Goal: Find contact information: Find contact information

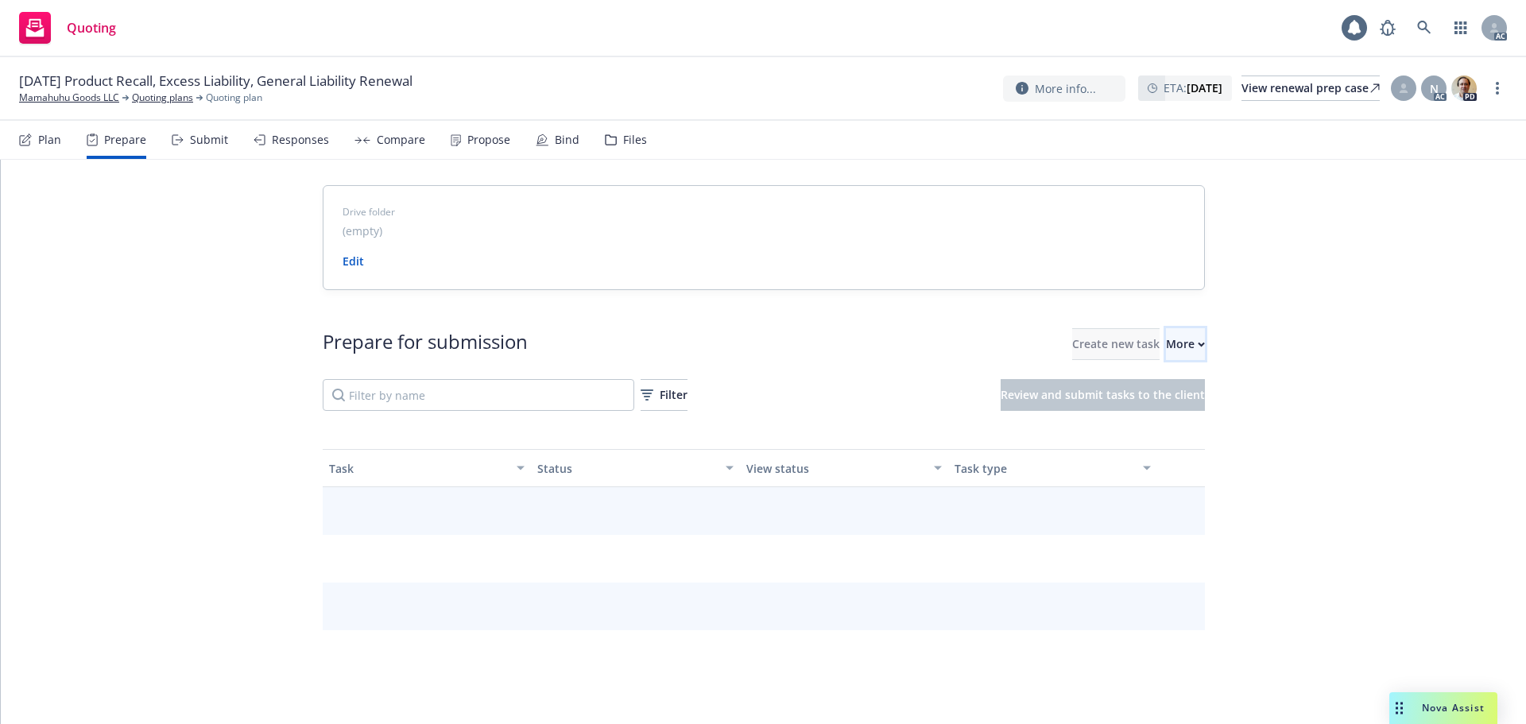
click at [1166, 341] on div "More" at bounding box center [1185, 344] width 39 height 30
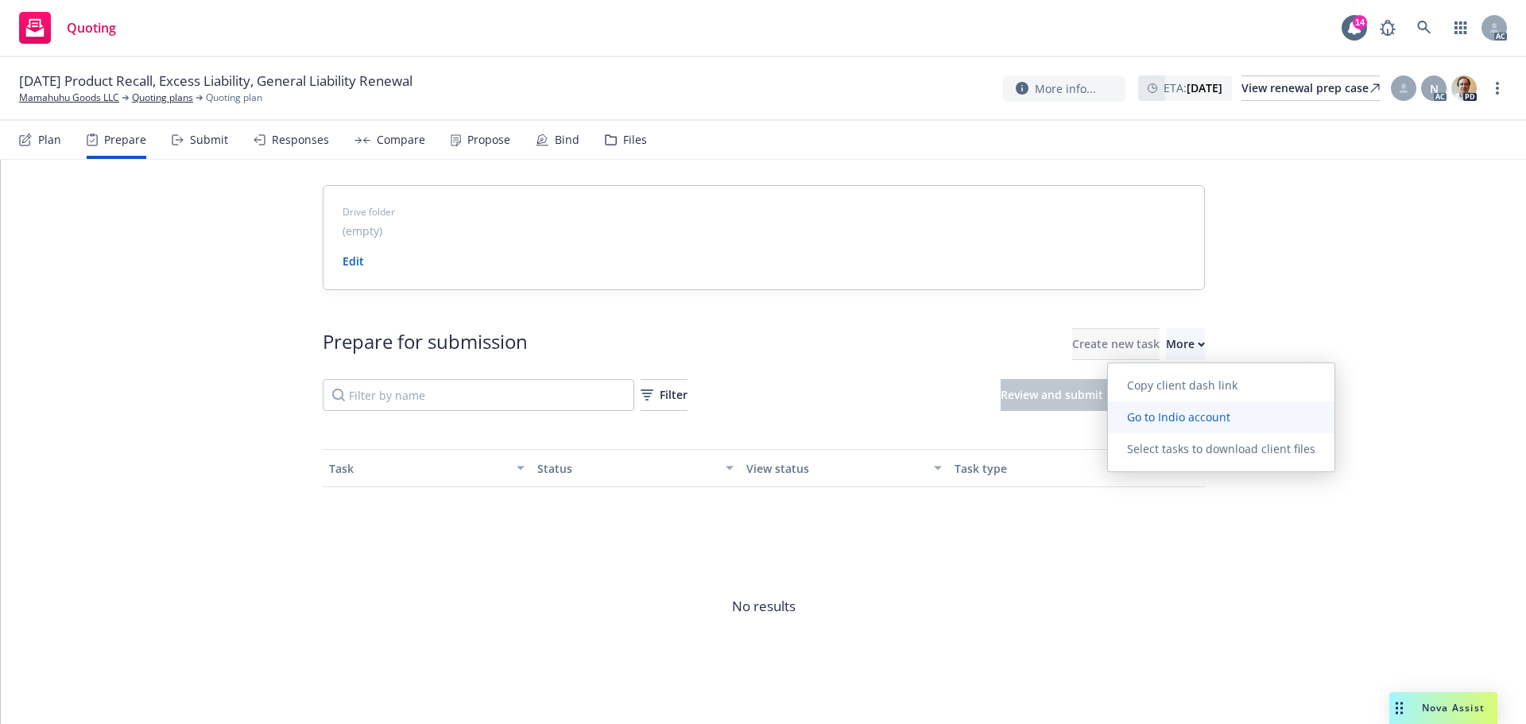
click at [1185, 414] on span "Go to Indio account" at bounding box center [1179, 416] width 142 height 15
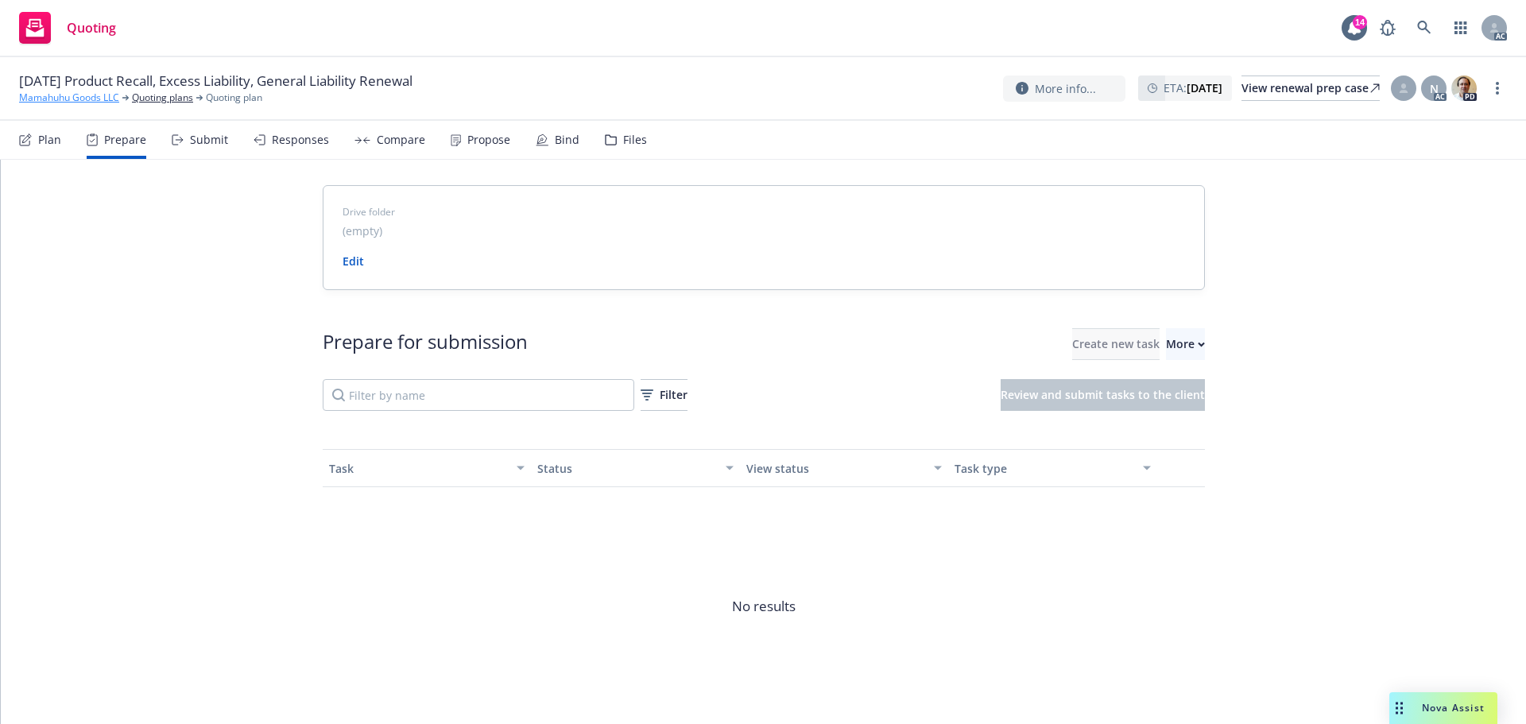
click at [38, 95] on link "Mamahuhu Goods LLC" at bounding box center [69, 98] width 100 height 14
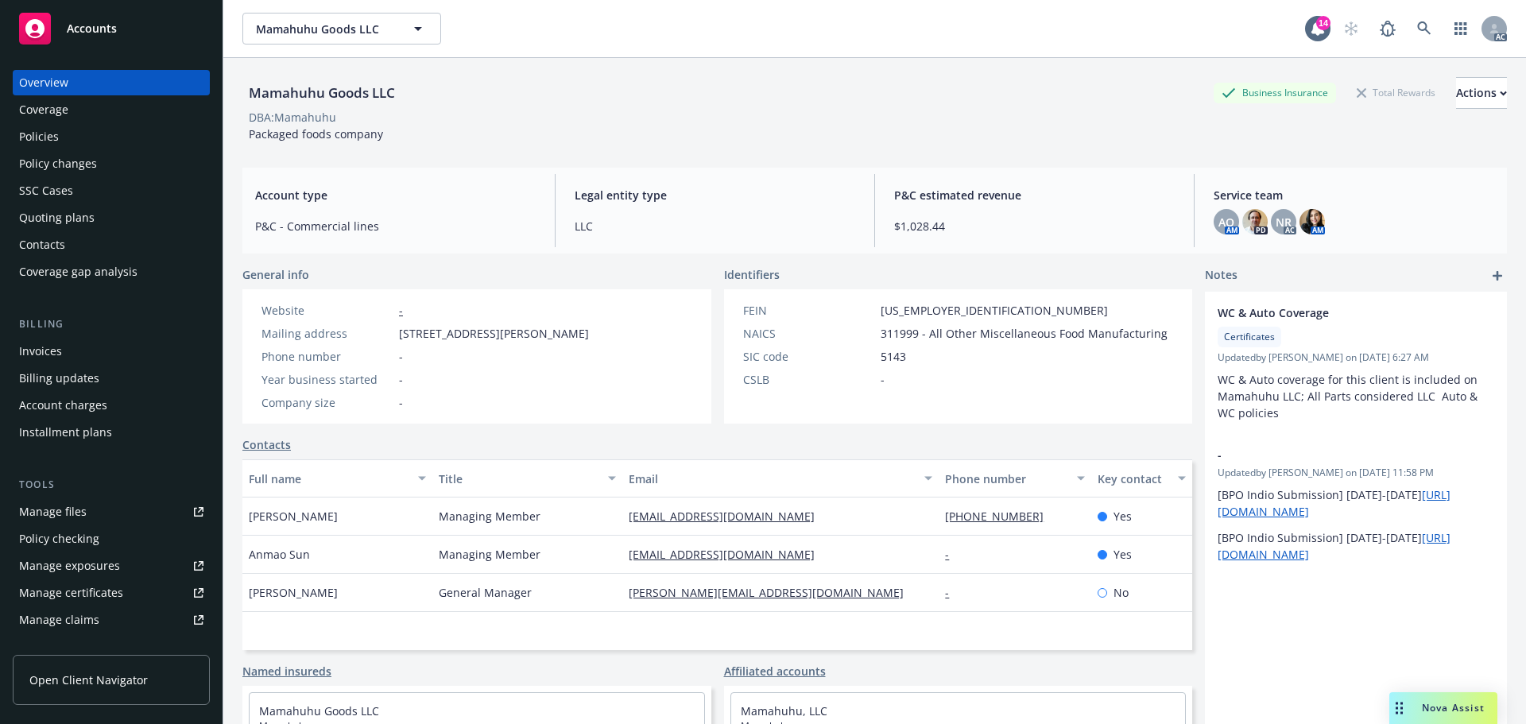
click at [897, 141] on div "Mamahuhu Goods LLC Business Insurance Total Rewards Actions DBA: Mamahuhu Packa…" at bounding box center [874, 109] width 1265 height 65
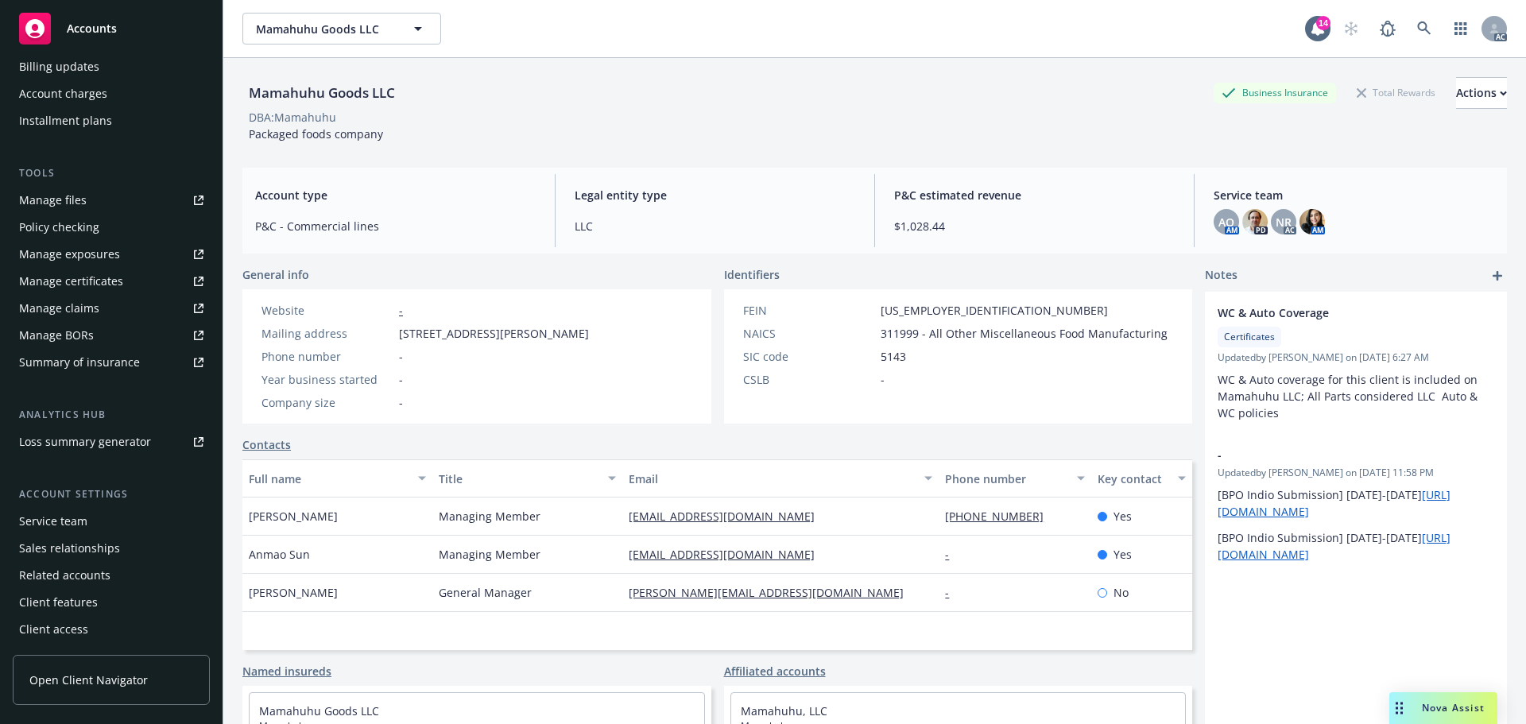
click at [110, 518] on div "Service team" at bounding box center [111, 521] width 184 height 25
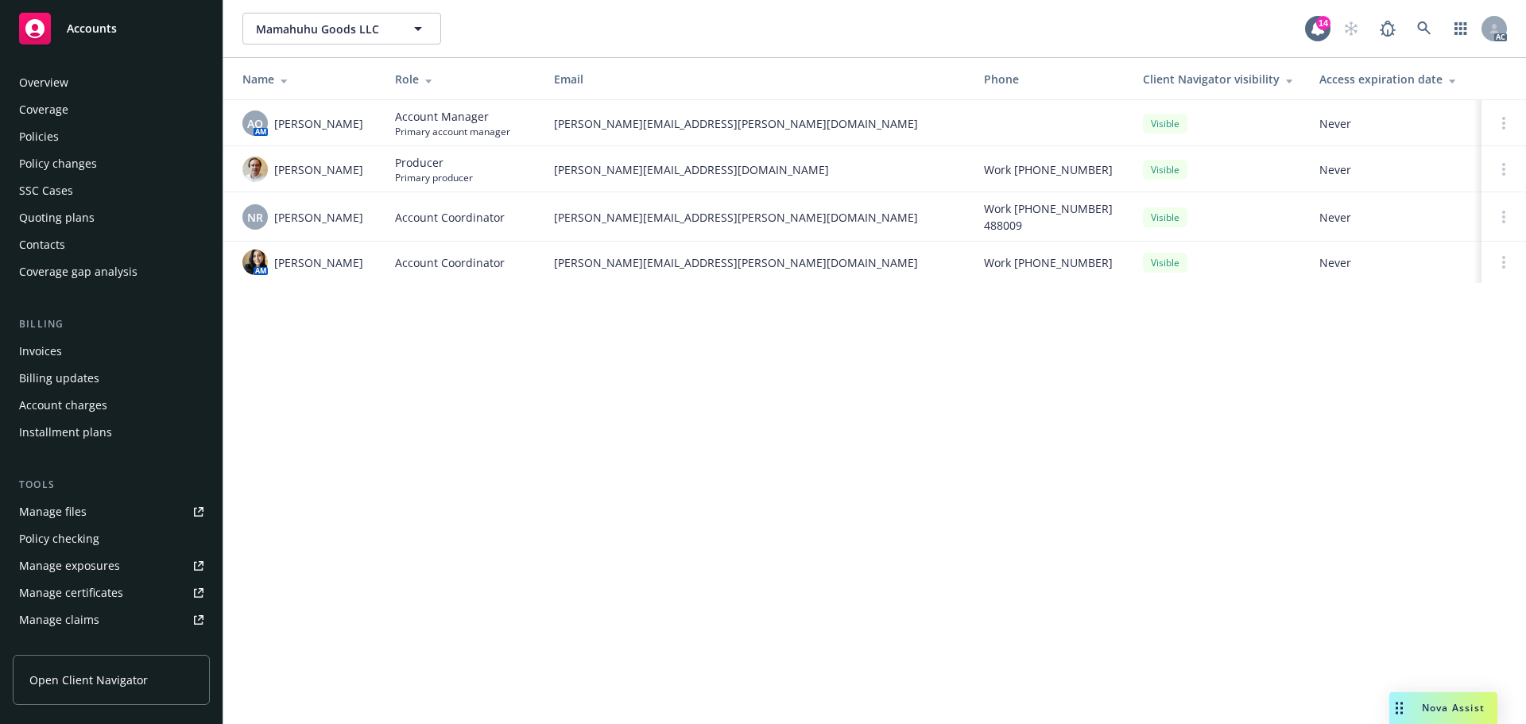
click at [52, 138] on div "Policies" at bounding box center [39, 136] width 40 height 25
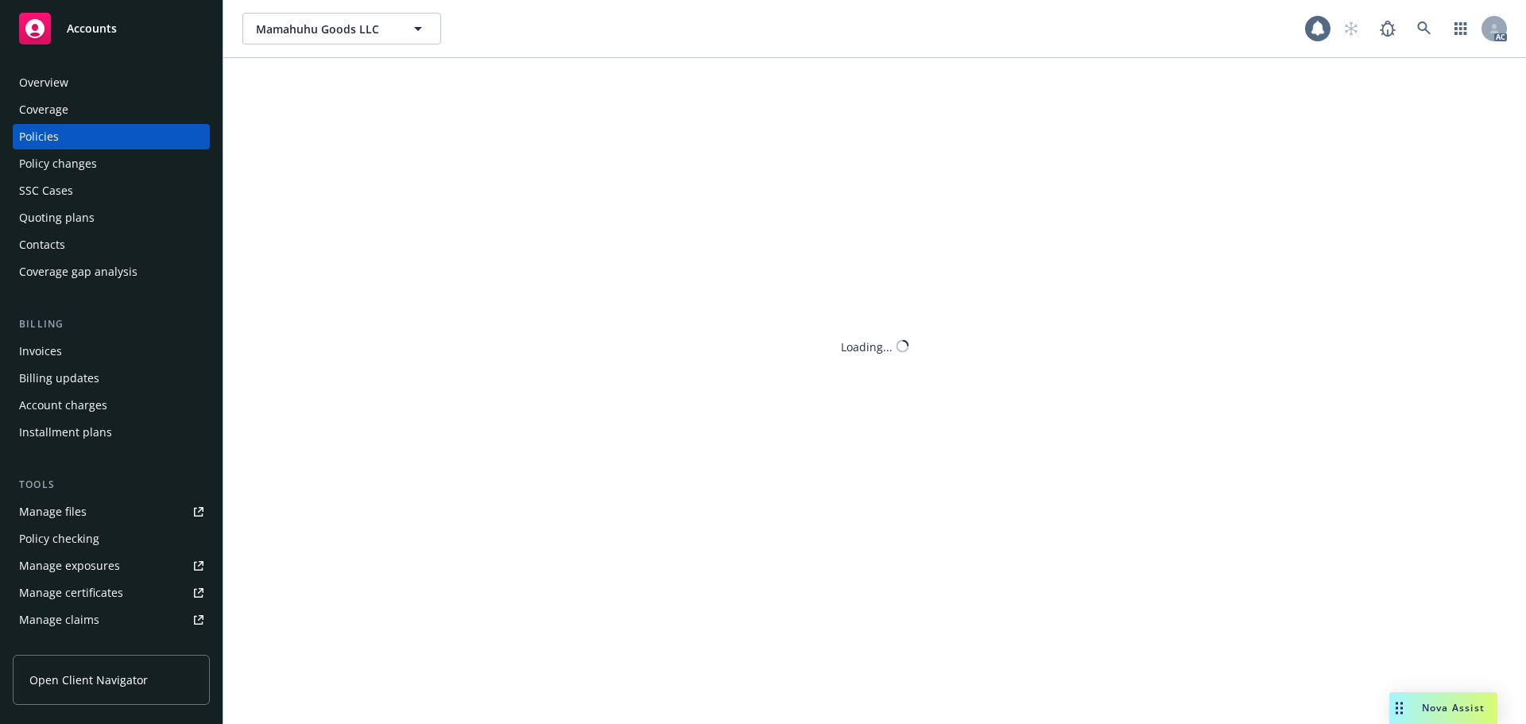
click at [48, 137] on div "Policies" at bounding box center [39, 136] width 40 height 25
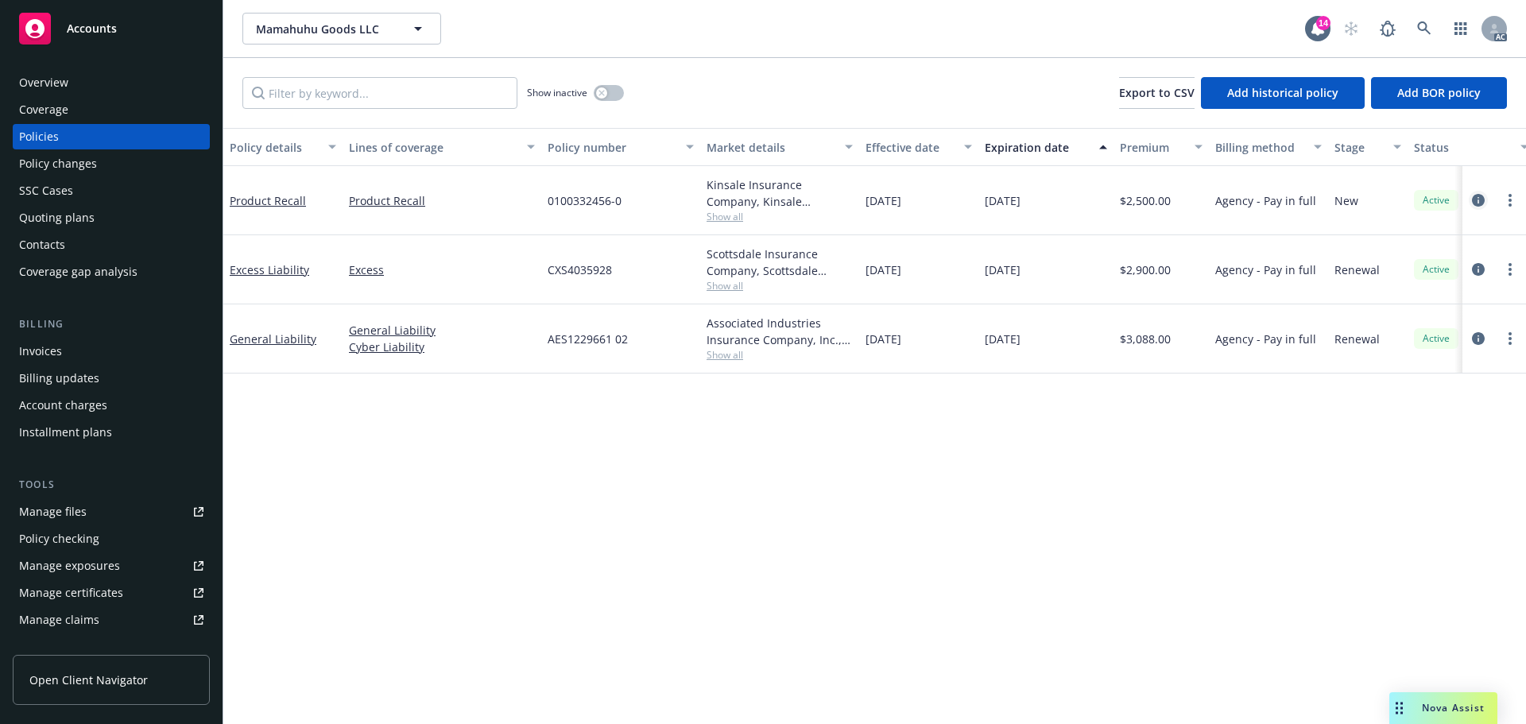
click at [1480, 200] on icon "circleInformation" at bounding box center [1478, 200] width 13 height 13
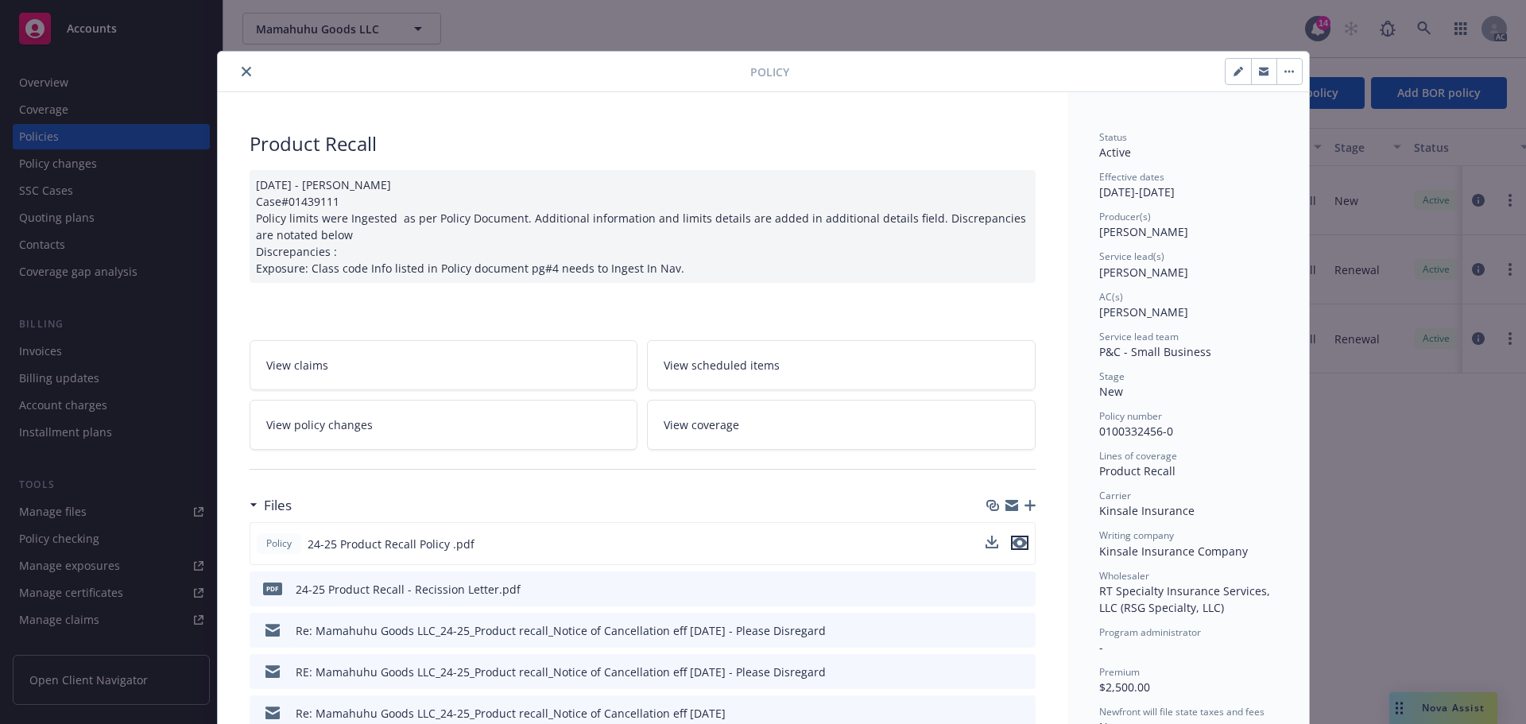
click at [1014, 543] on icon "preview file" at bounding box center [1020, 542] width 14 height 11
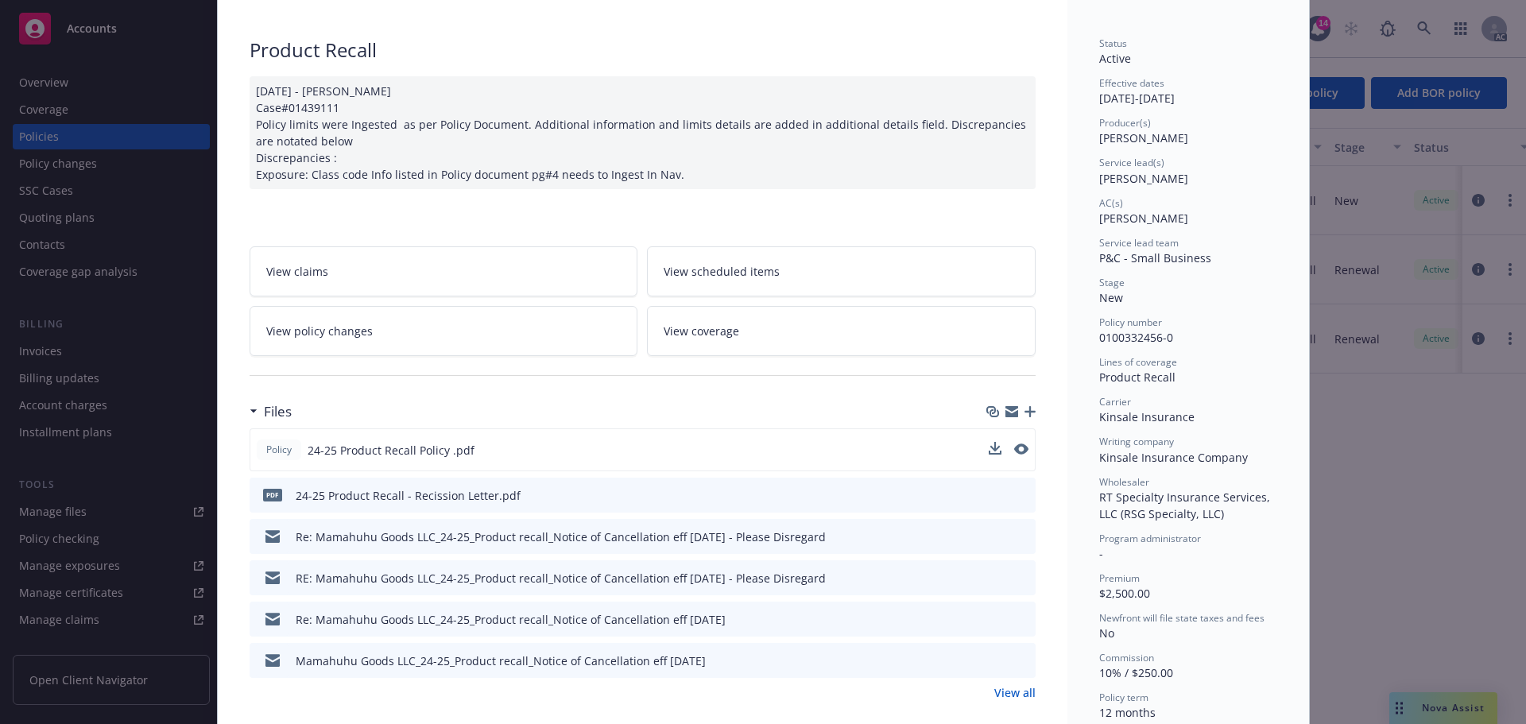
scroll to position [318, 0]
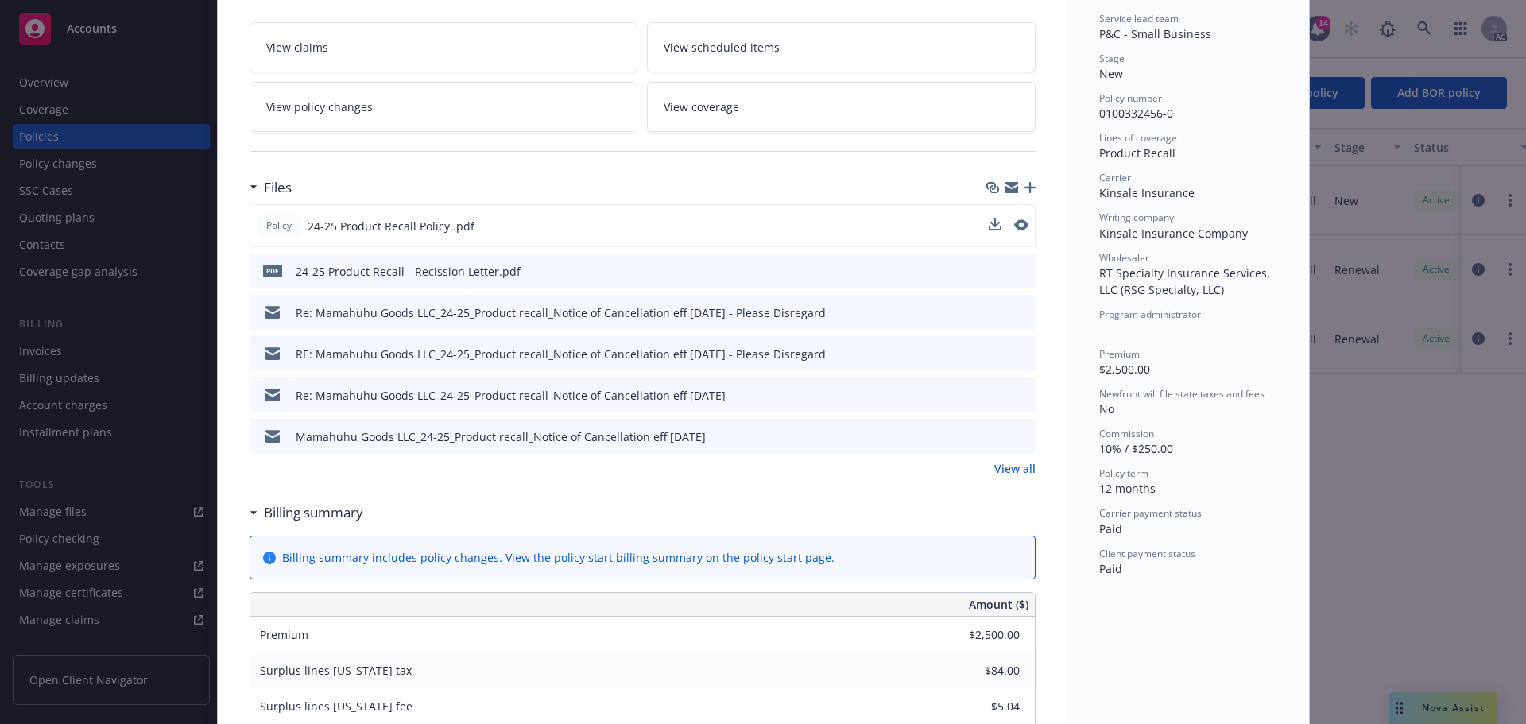
click at [1016, 475] on link "View all" at bounding box center [1015, 468] width 41 height 17
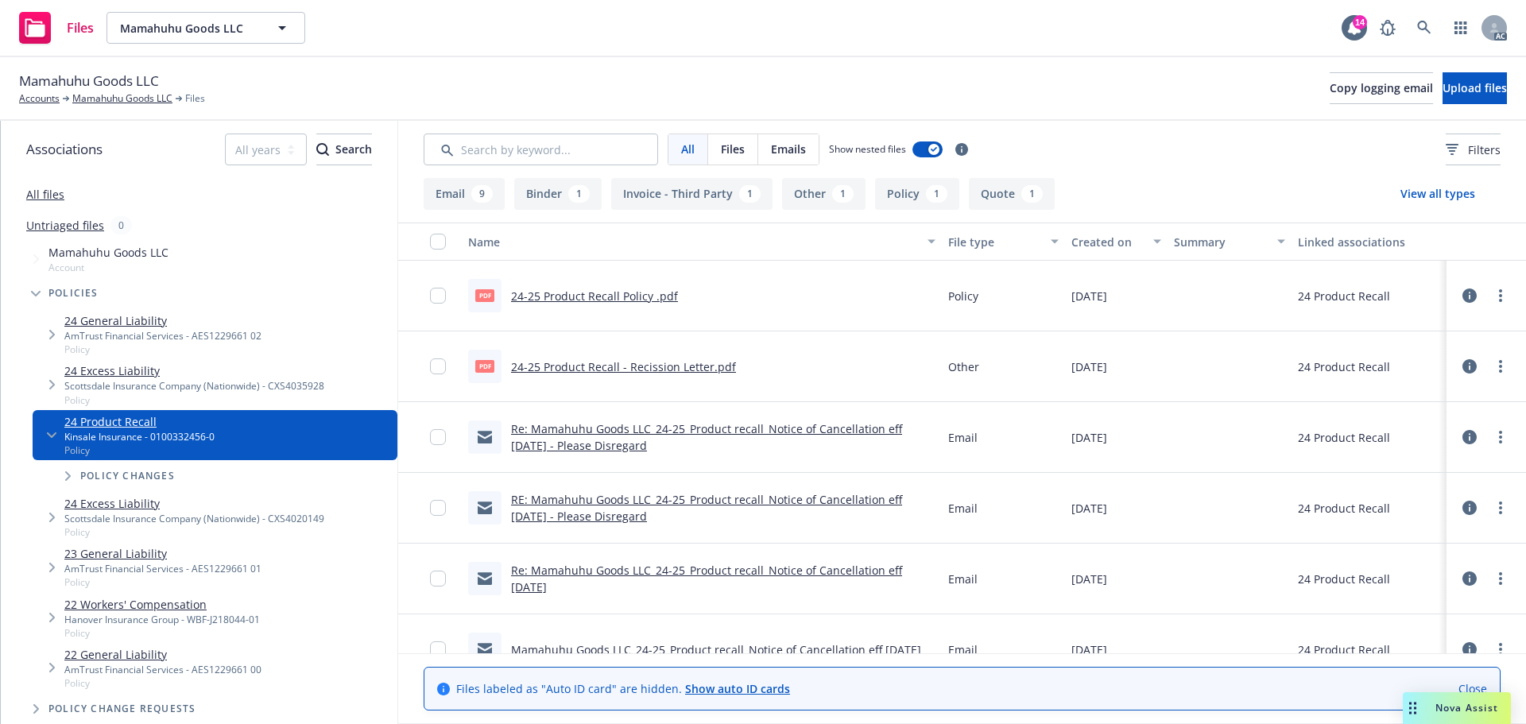
click at [122, 369] on link "24 Excess Liability" at bounding box center [194, 371] width 260 height 17
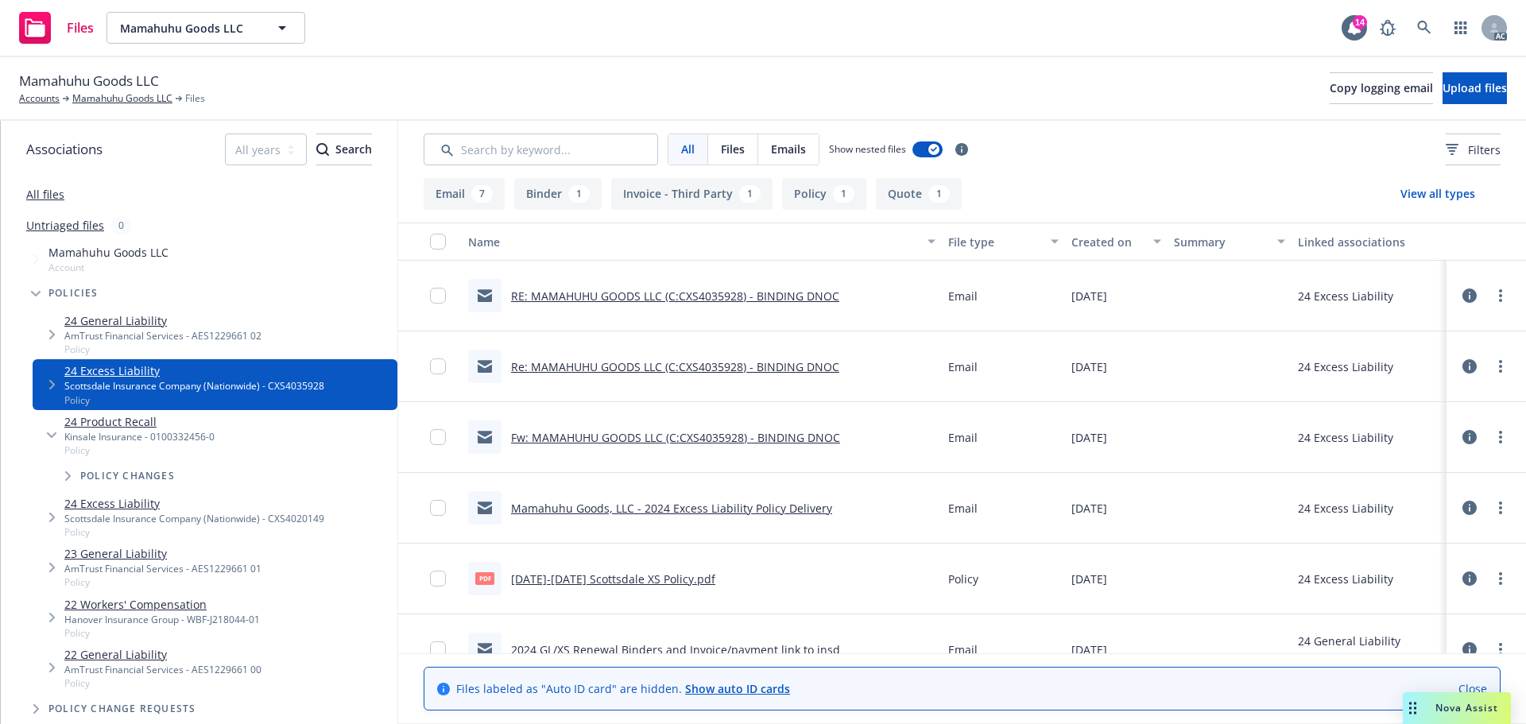
scroll to position [159, 0]
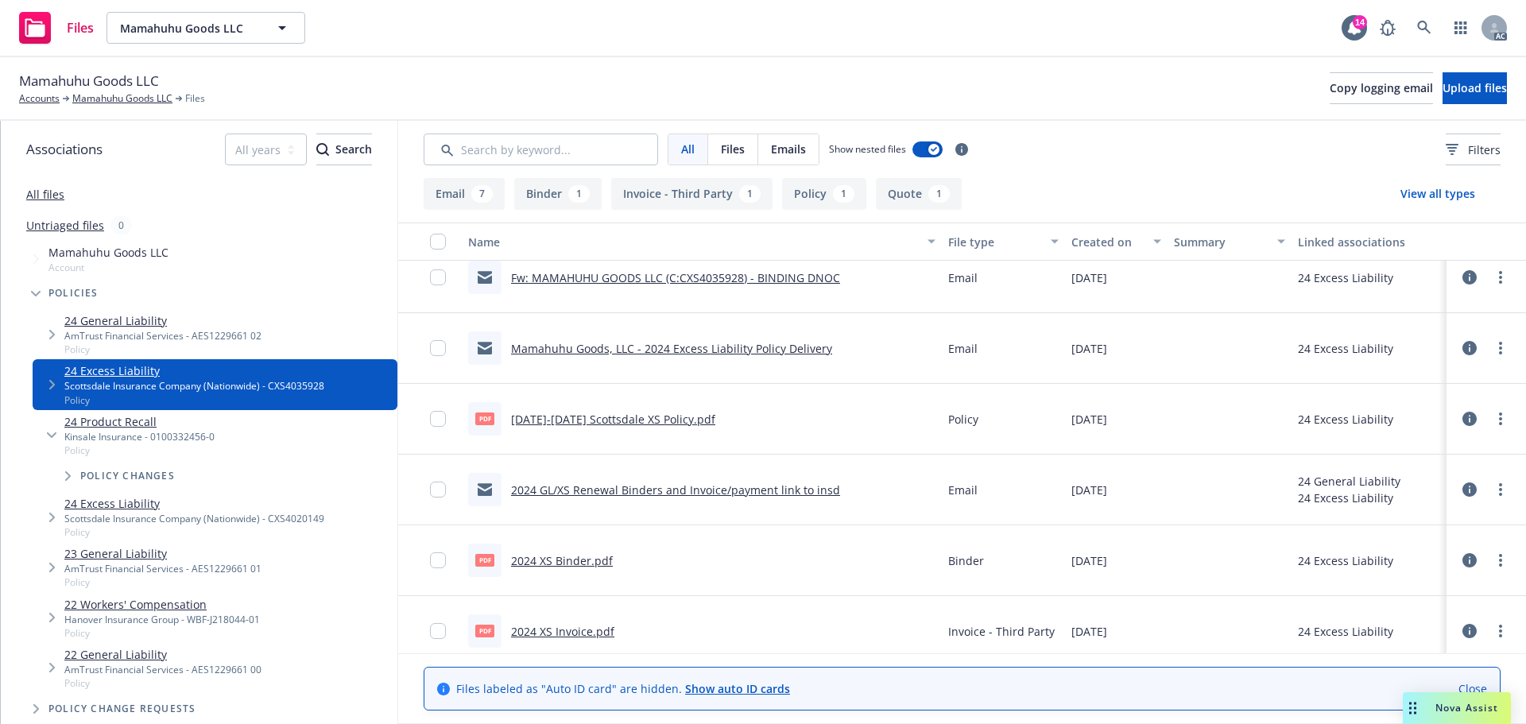
click at [661, 422] on link "2024-2025 Scottsdale XS Policy.pdf" at bounding box center [613, 419] width 204 height 15
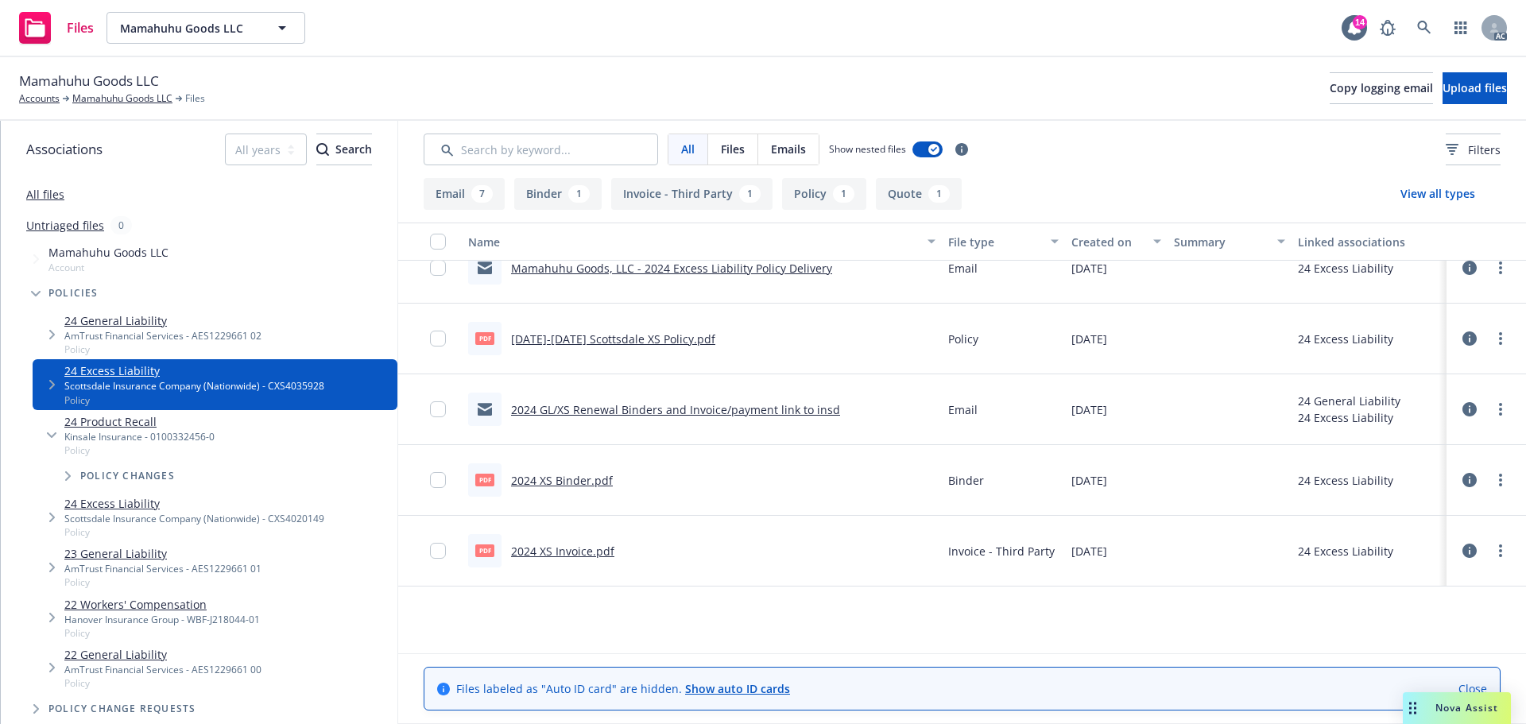
scroll to position [0, 0]
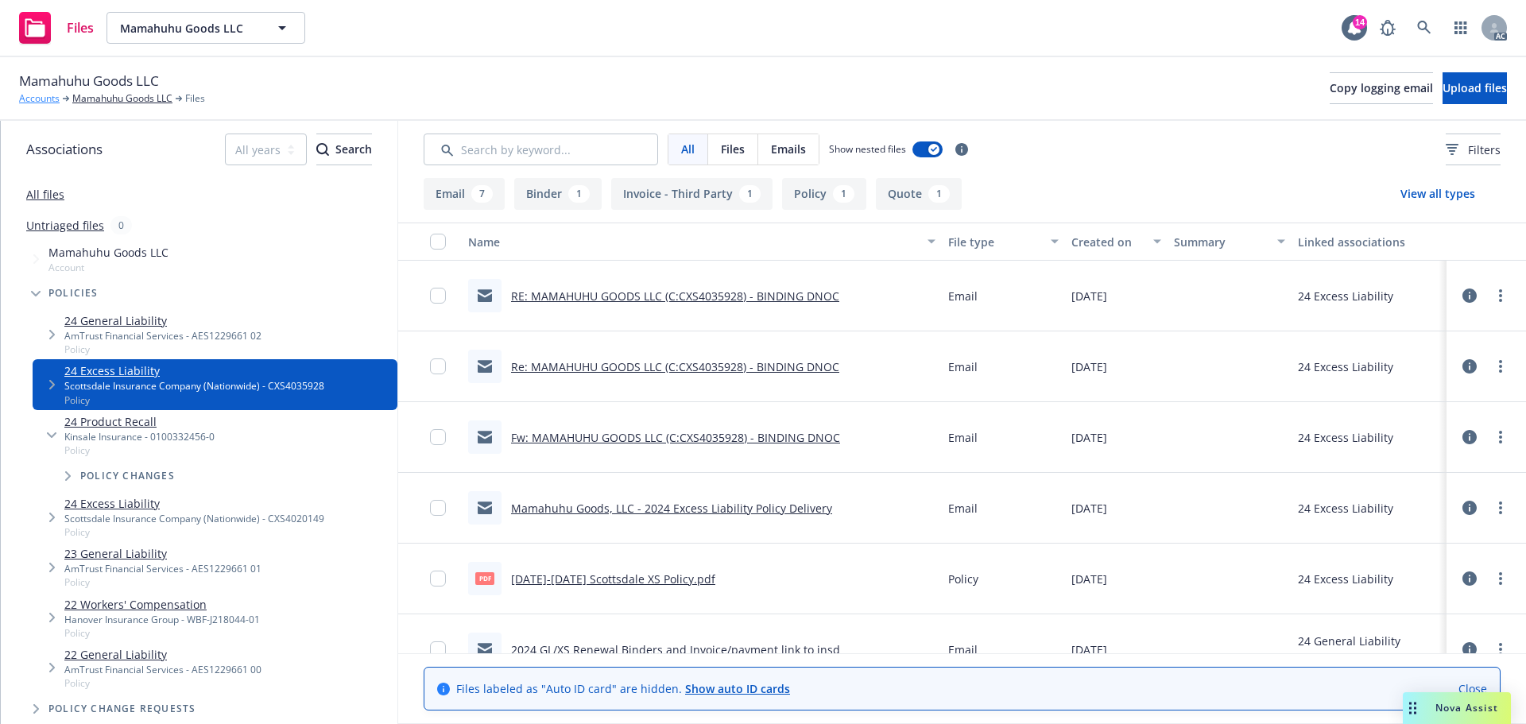
click at [29, 103] on link "Accounts" at bounding box center [39, 98] width 41 height 14
click at [52, 198] on link "All files" at bounding box center [45, 194] width 38 height 15
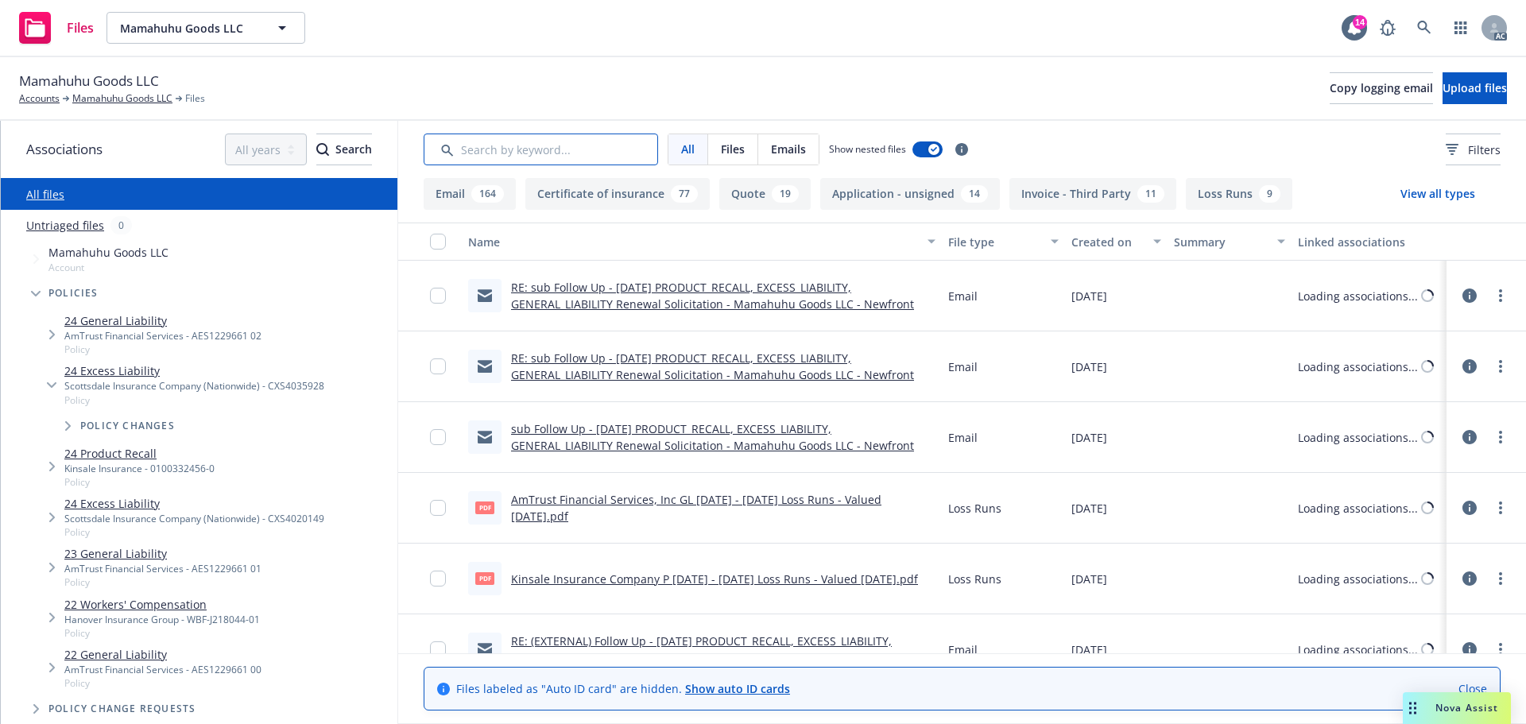
click at [552, 150] on input "Search by keyword..." at bounding box center [541, 150] width 235 height 32
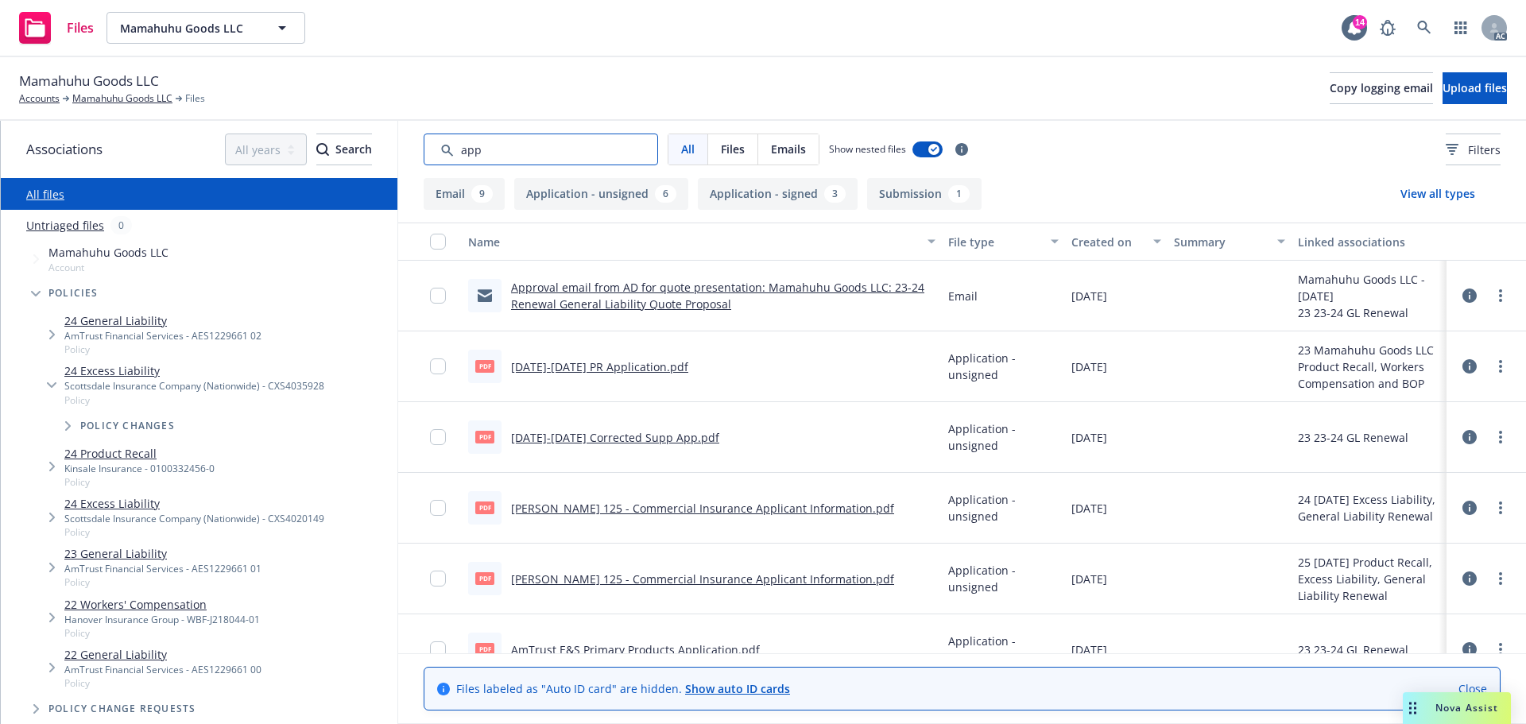
type input "app"
drag, startPoint x: 1080, startPoint y: 258, endPoint x: 1080, endPoint y: 284, distance: 26.2
click at [1080, 284] on div "Name File type Created on Summary Linked associations Approval email from AD fo…" at bounding box center [962, 438] width 1128 height 431
click at [1104, 254] on button "Created on" at bounding box center [1116, 242] width 103 height 38
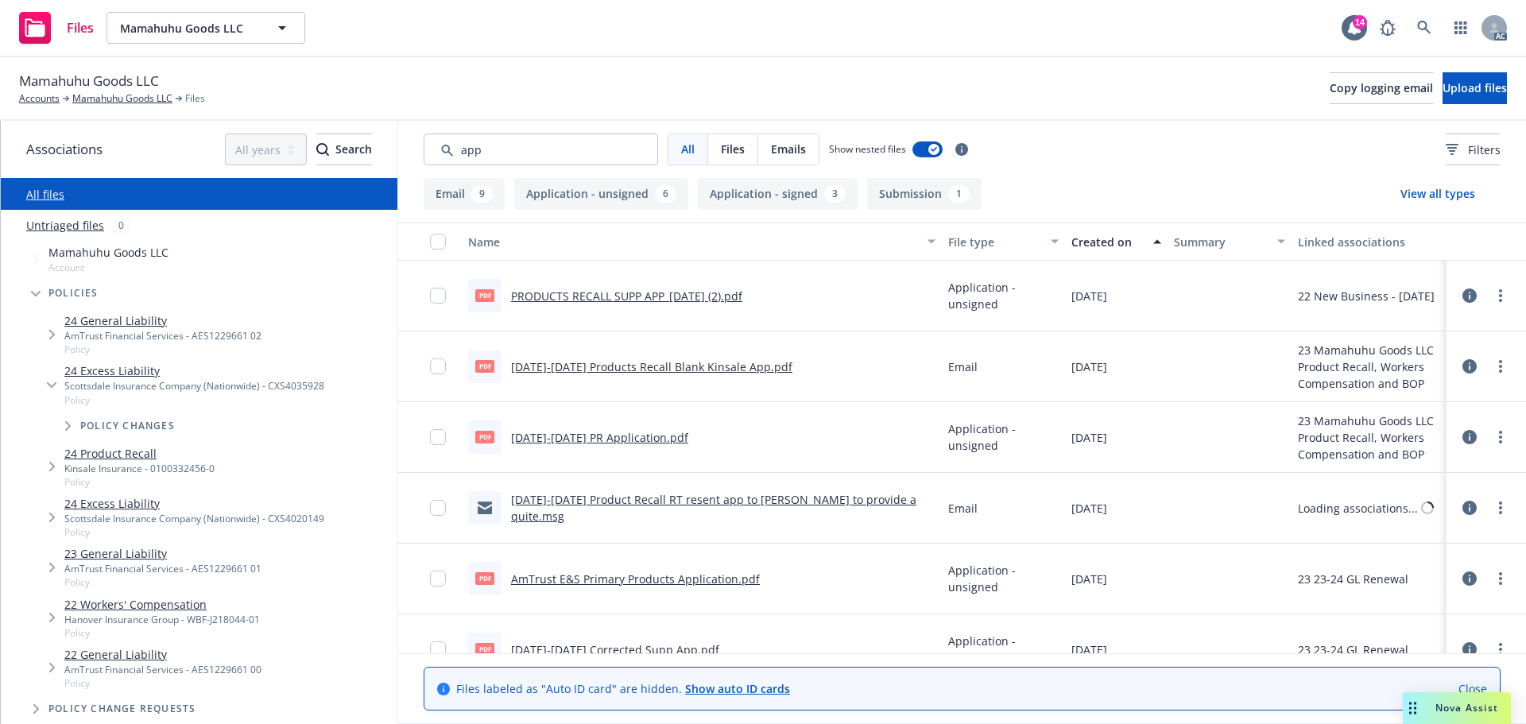
click at [1107, 252] on button "Created on" at bounding box center [1116, 242] width 103 height 38
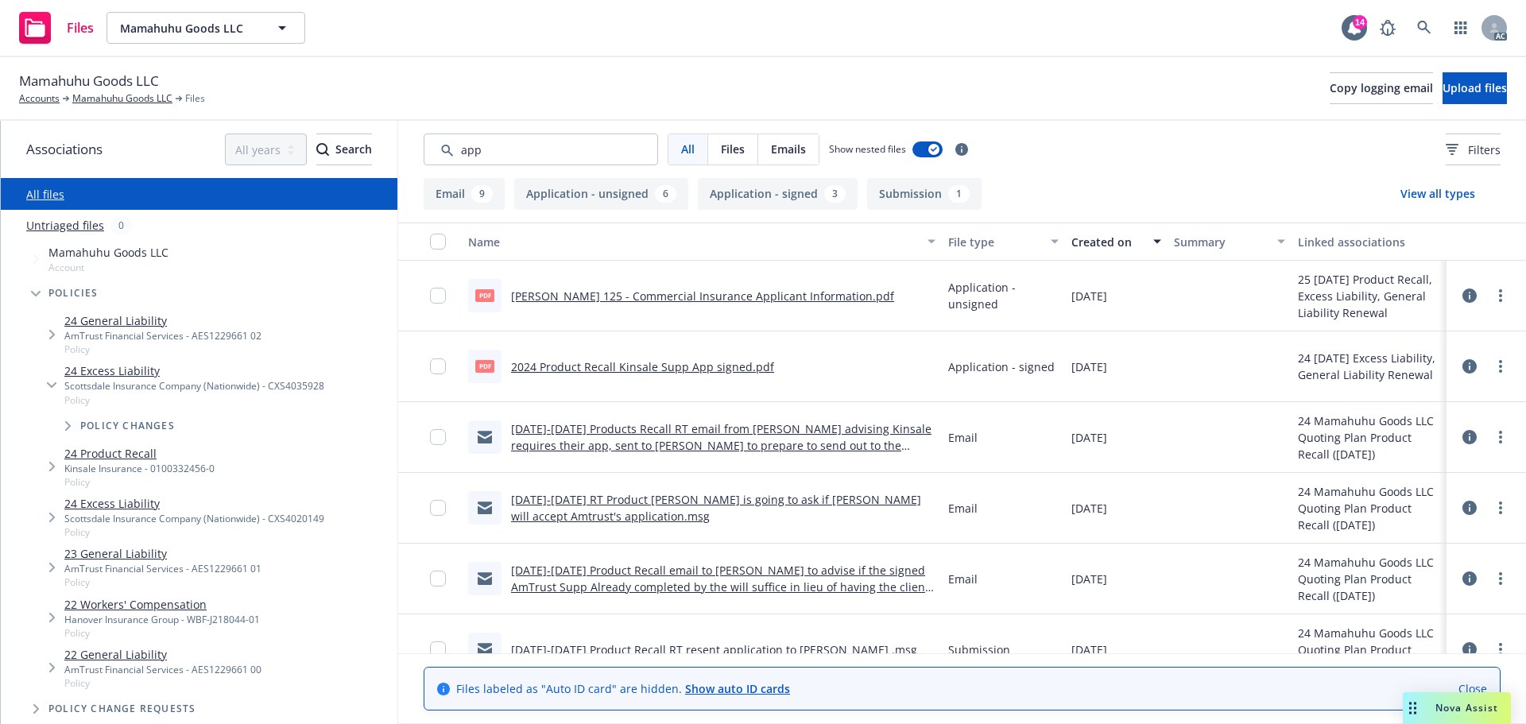
click at [623, 364] on link "2024 Product Recall Kinsale Supp App signed.pdf" at bounding box center [642, 366] width 263 height 15
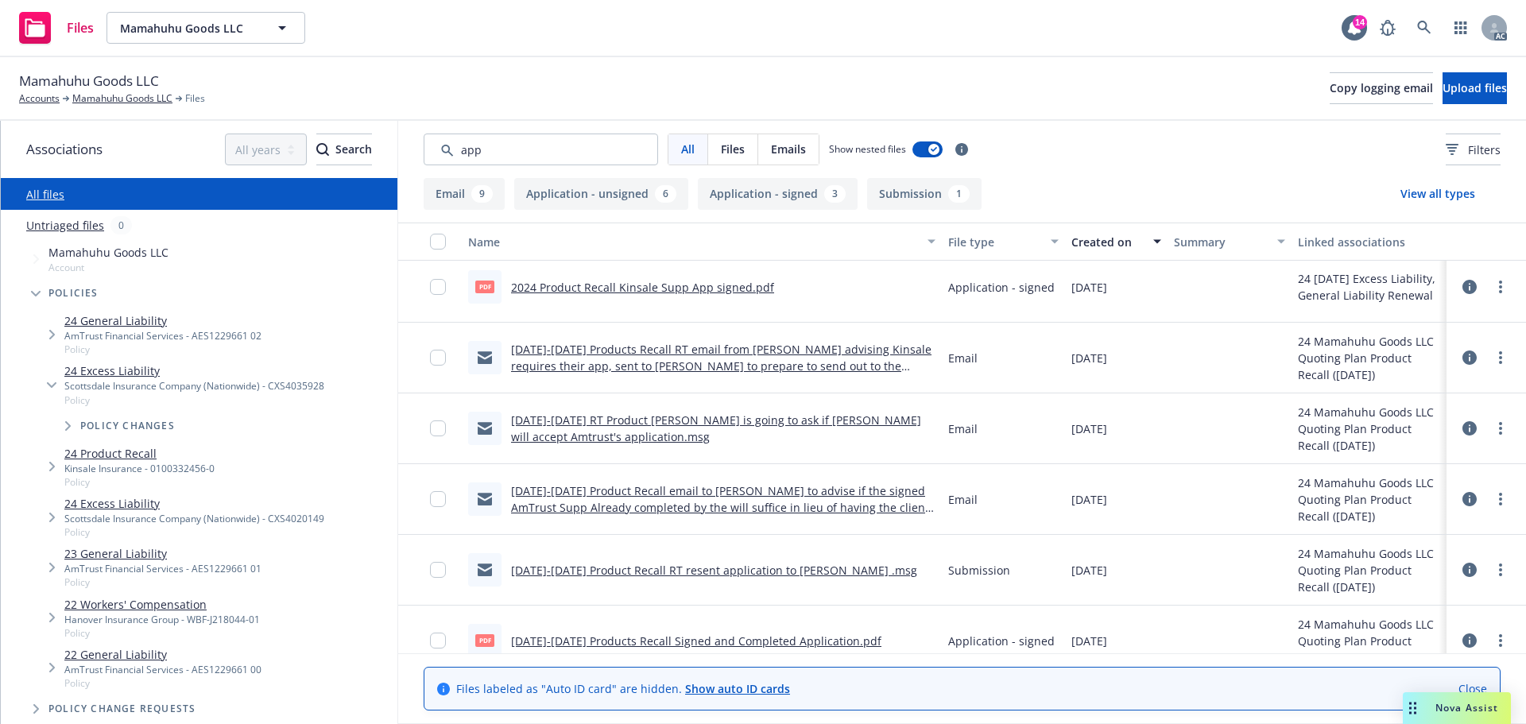
scroll to position [159, 0]
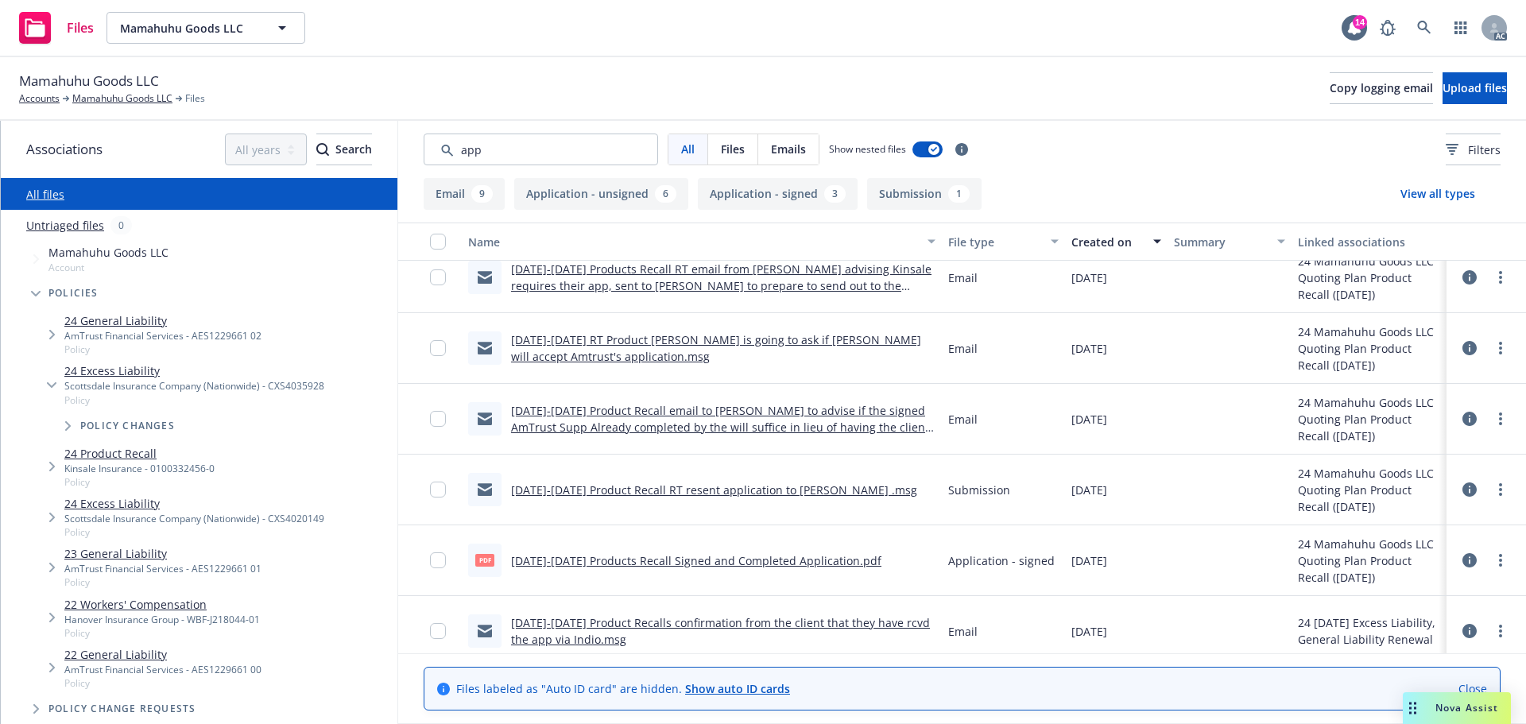
click at [713, 560] on link "2024-2025 Products Recall Signed and Completed Application.pdf" at bounding box center [696, 560] width 370 height 15
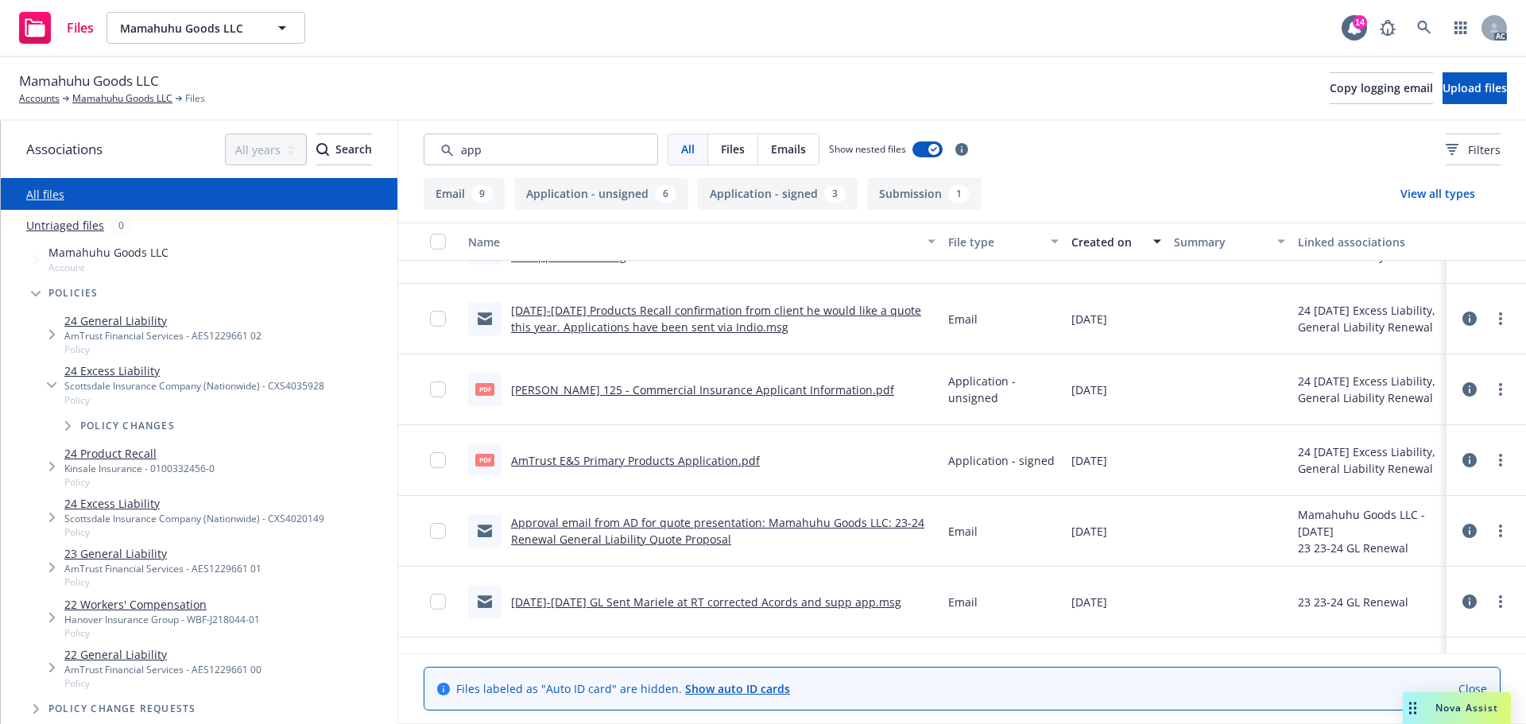
scroll to position [557, 0]
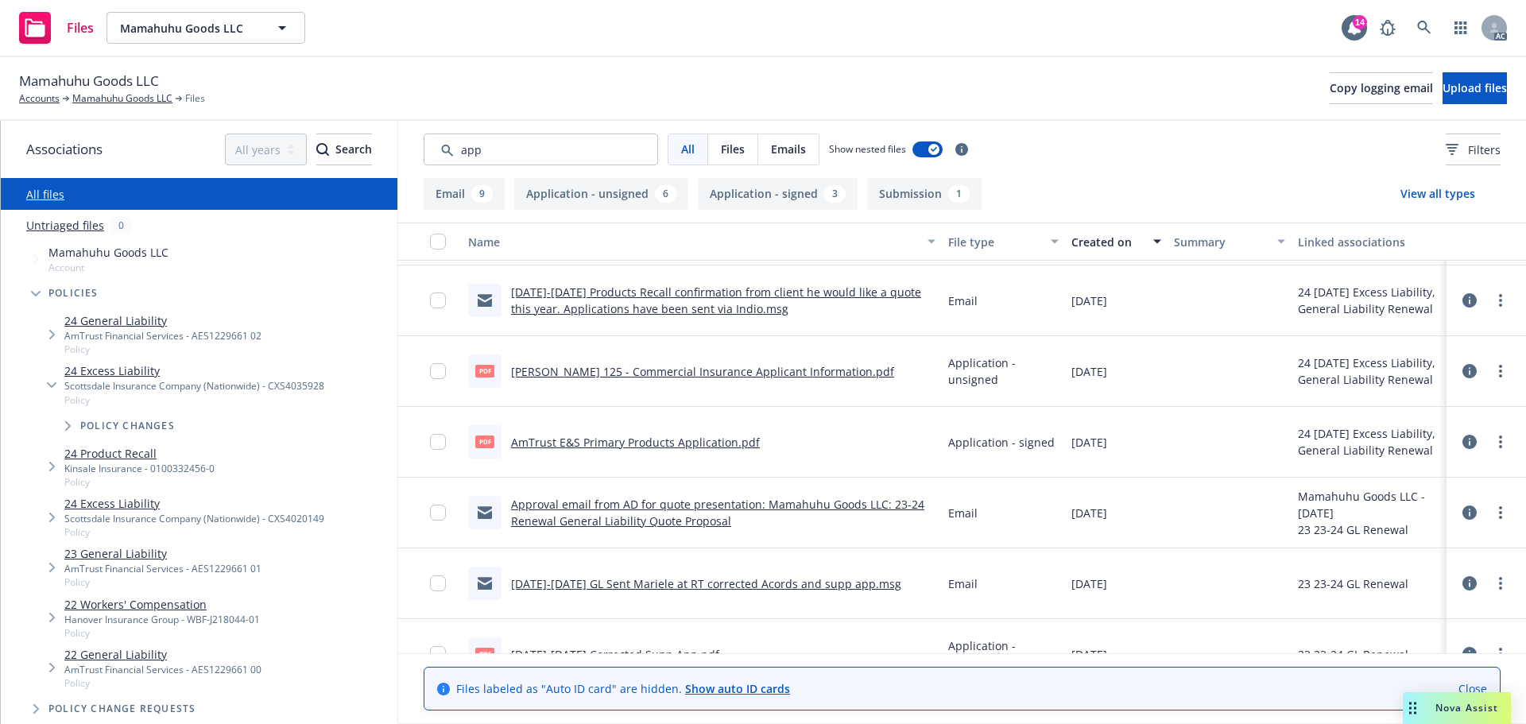
click at [1121, 405] on div "07/23/2024" at bounding box center [1116, 371] width 103 height 71
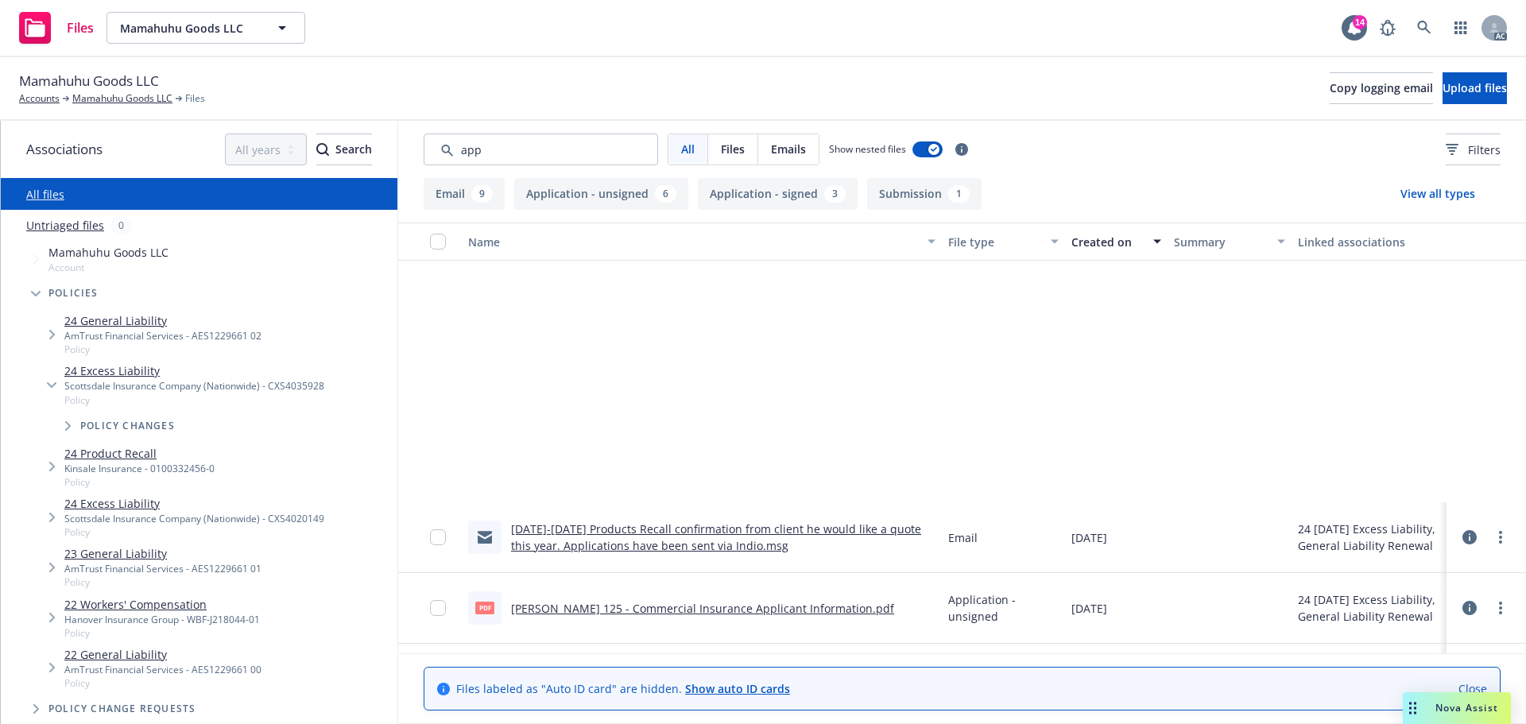
scroll to position [716, 0]
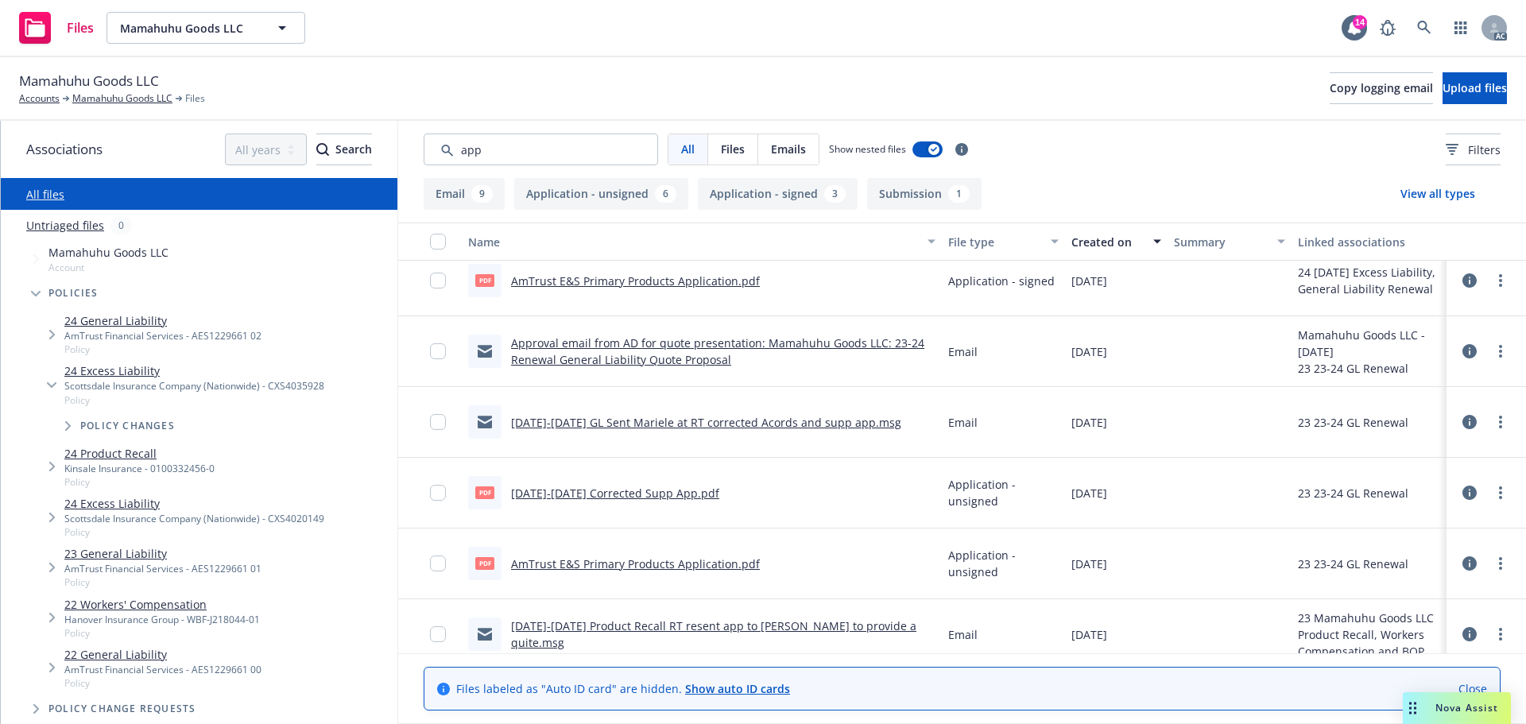
click at [1190, 560] on div at bounding box center [1229, 564] width 123 height 71
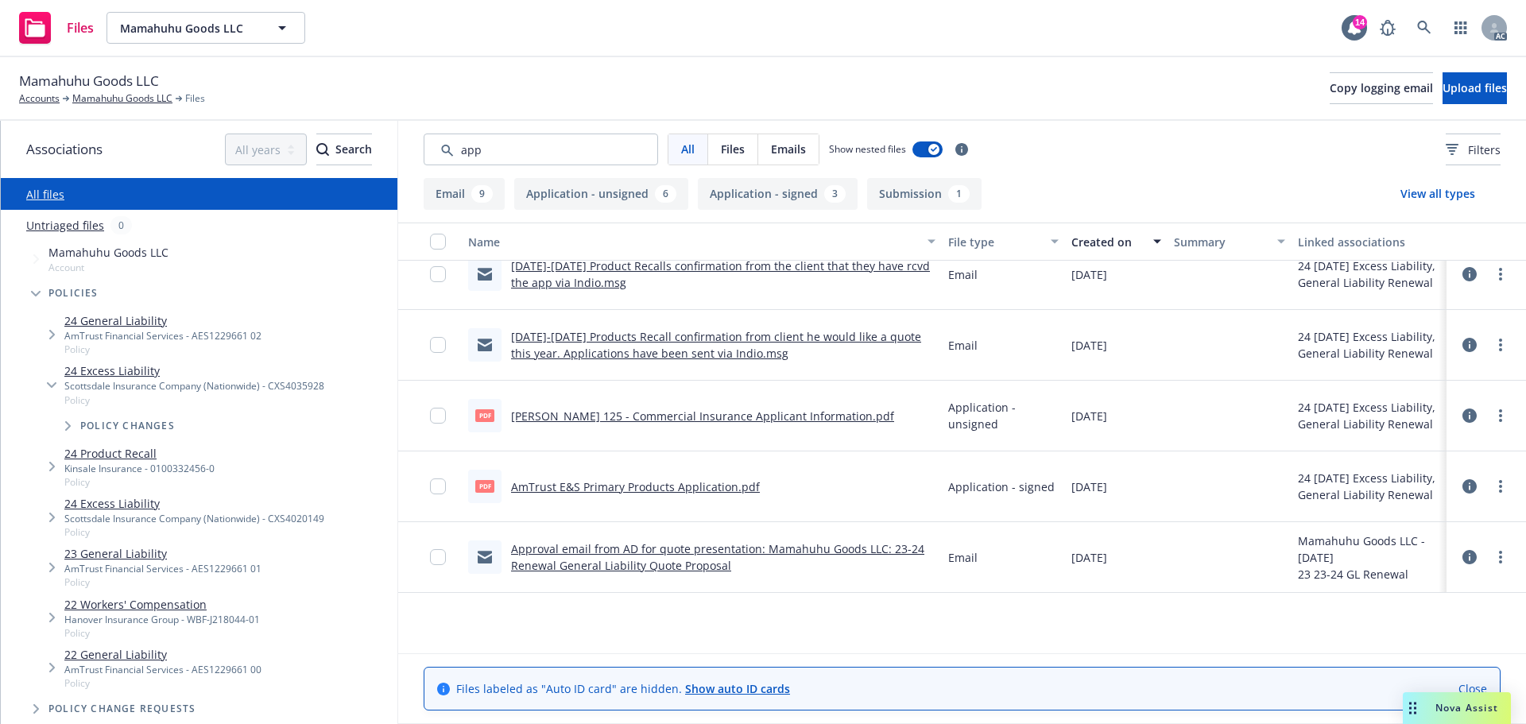
scroll to position [227, 0]
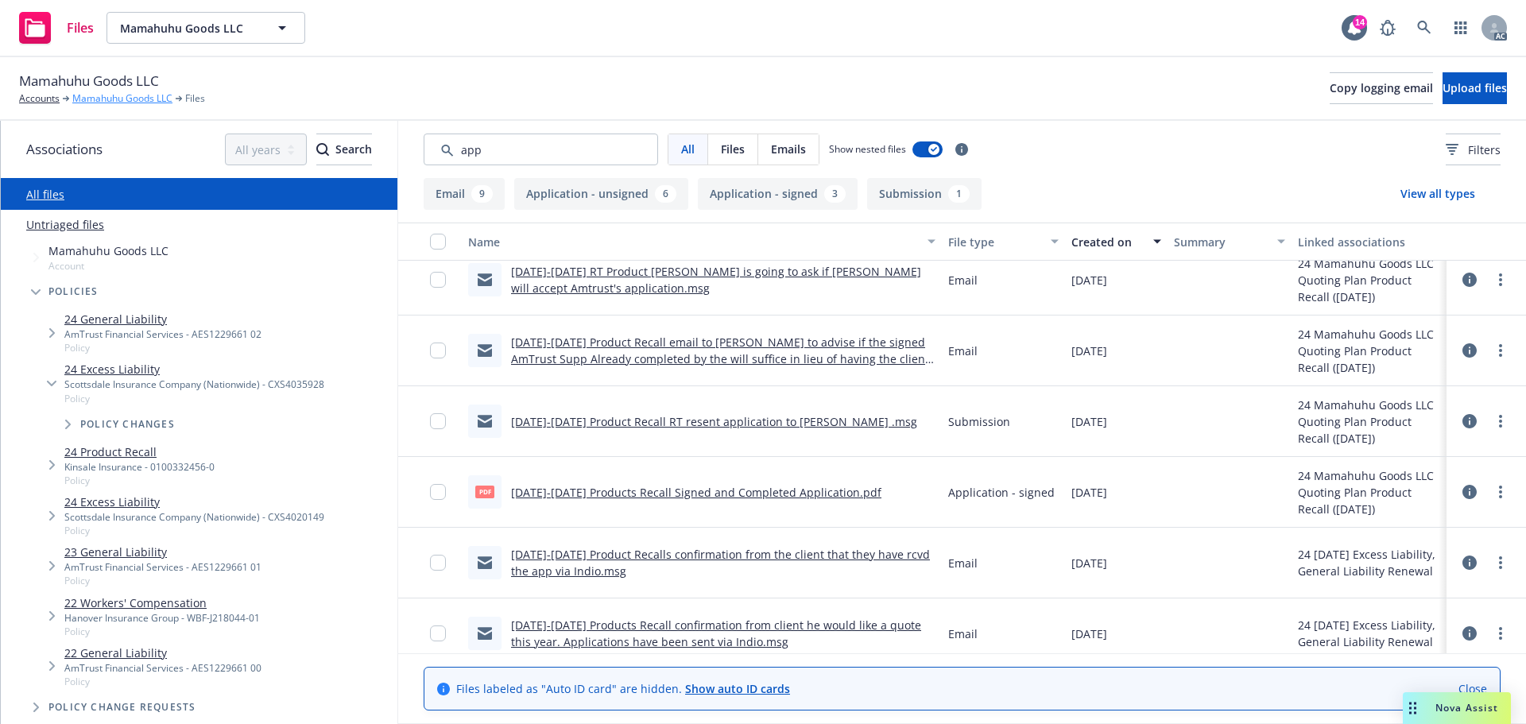
click at [116, 95] on link "Mamahuhu Goods LLC" at bounding box center [122, 98] width 100 height 14
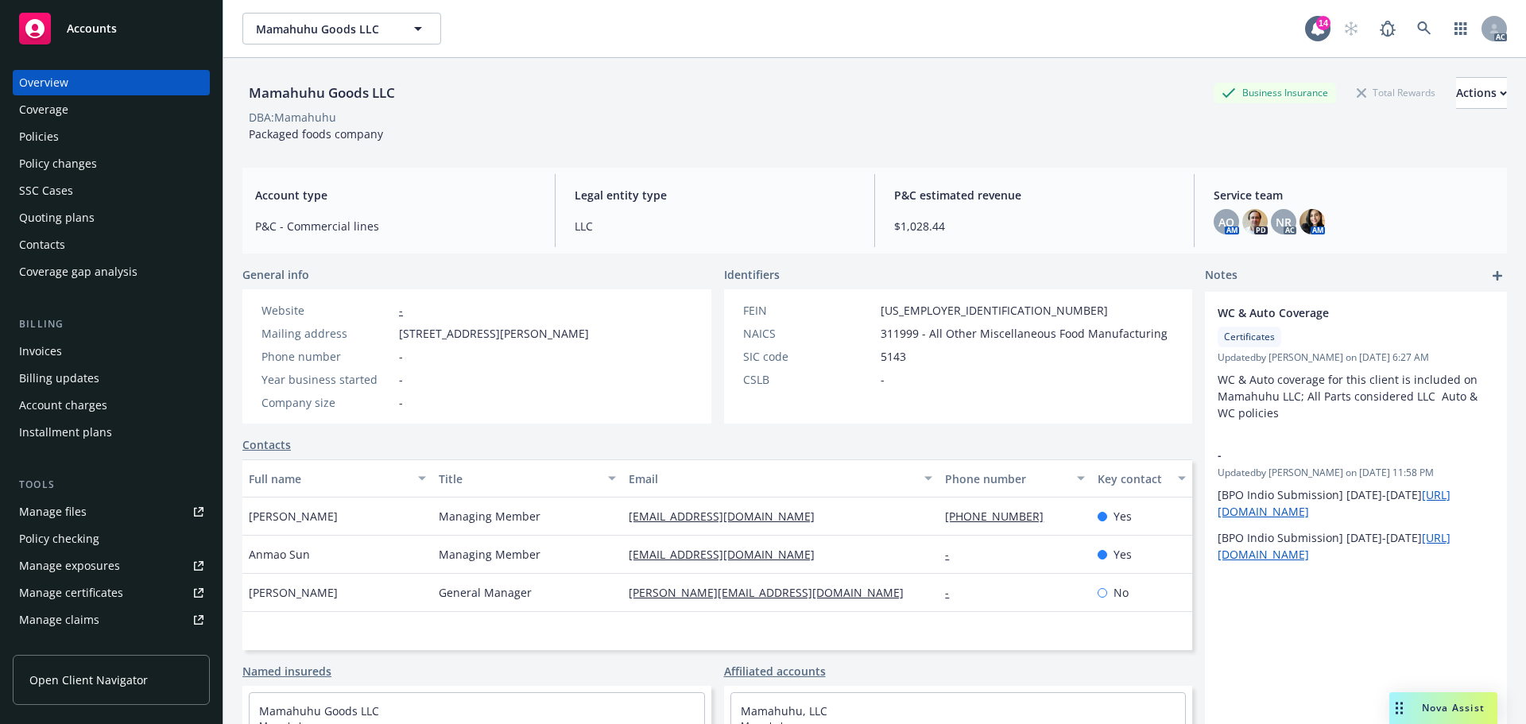
click at [35, 139] on div "Policies" at bounding box center [39, 136] width 40 height 25
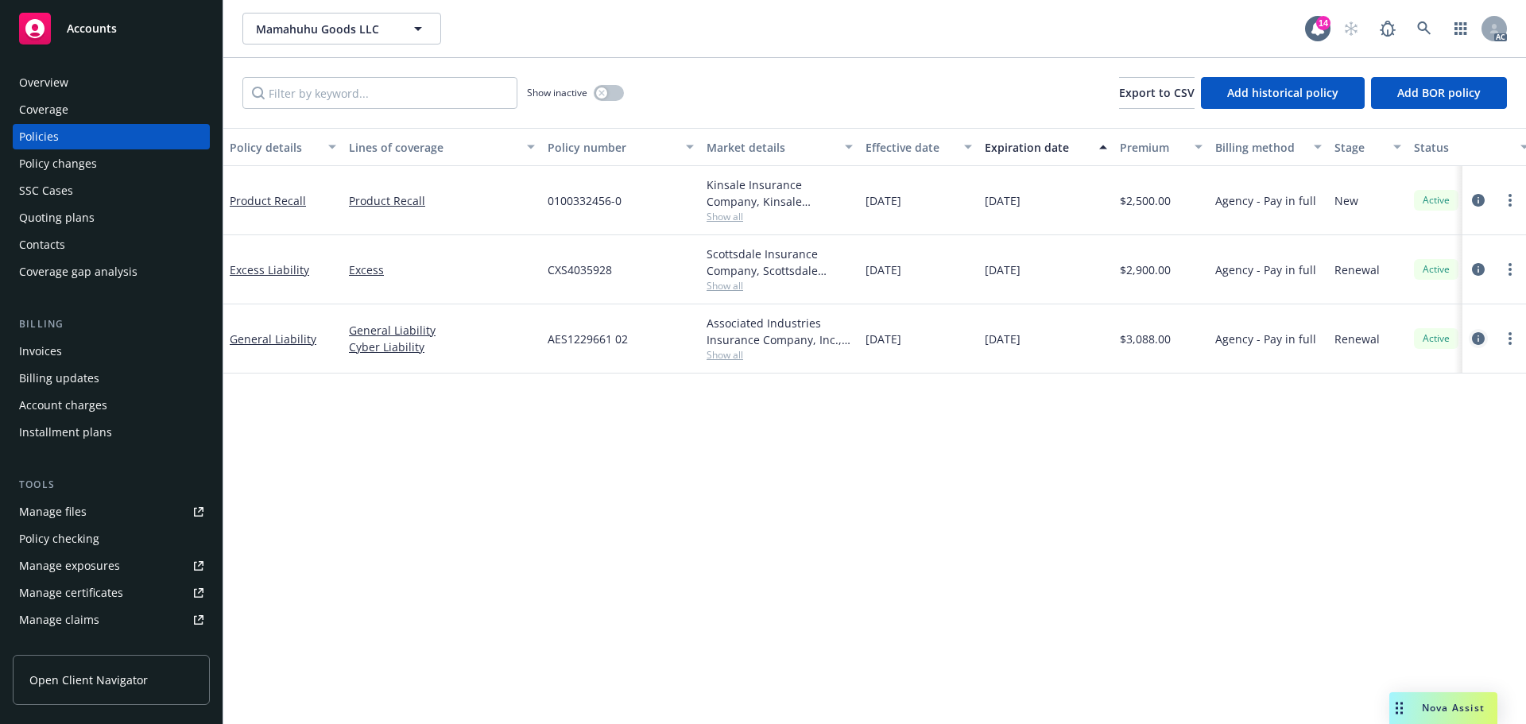
click at [1476, 336] on icon "circleInformation" at bounding box center [1478, 338] width 13 height 13
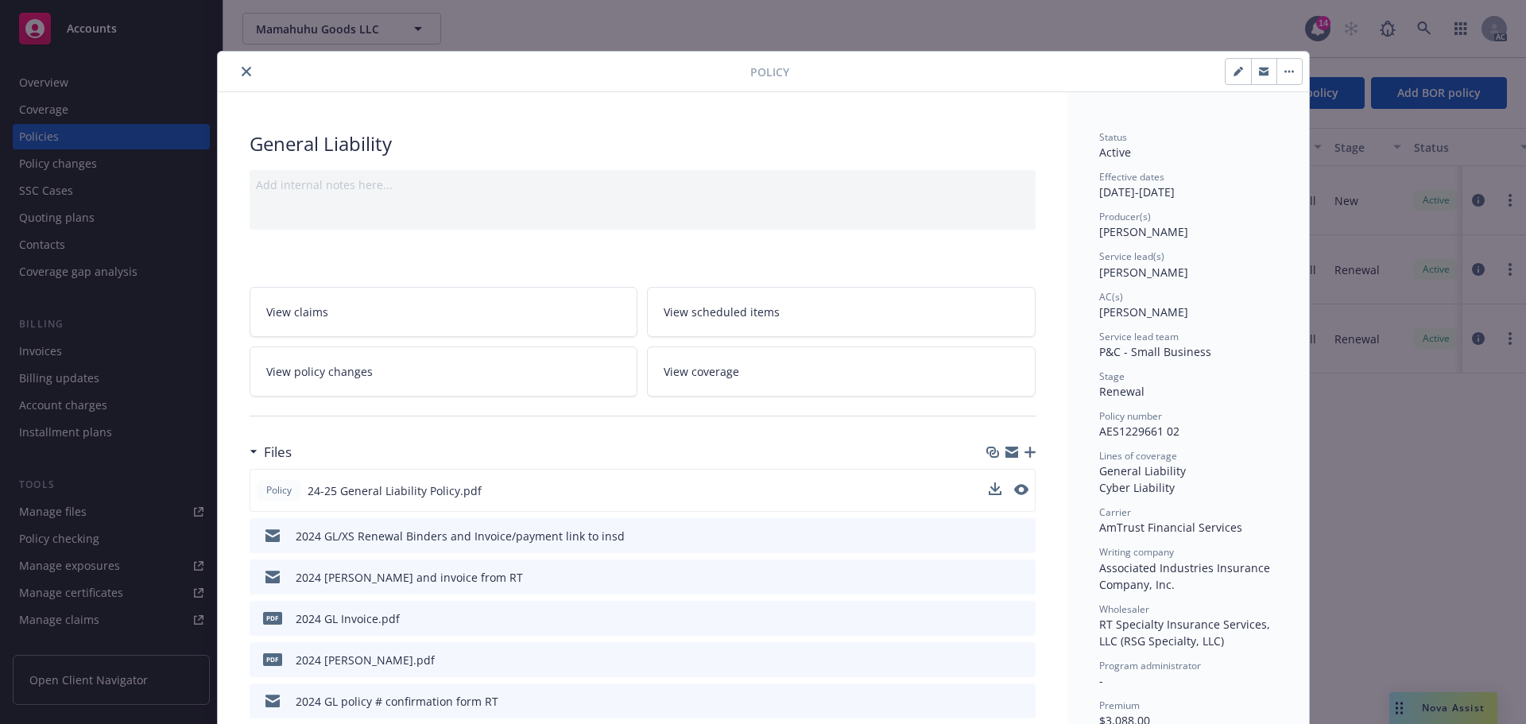
click at [1014, 495] on button at bounding box center [1021, 491] width 14 height 17
click at [1014, 494] on icon "preview file" at bounding box center [1020, 489] width 14 height 11
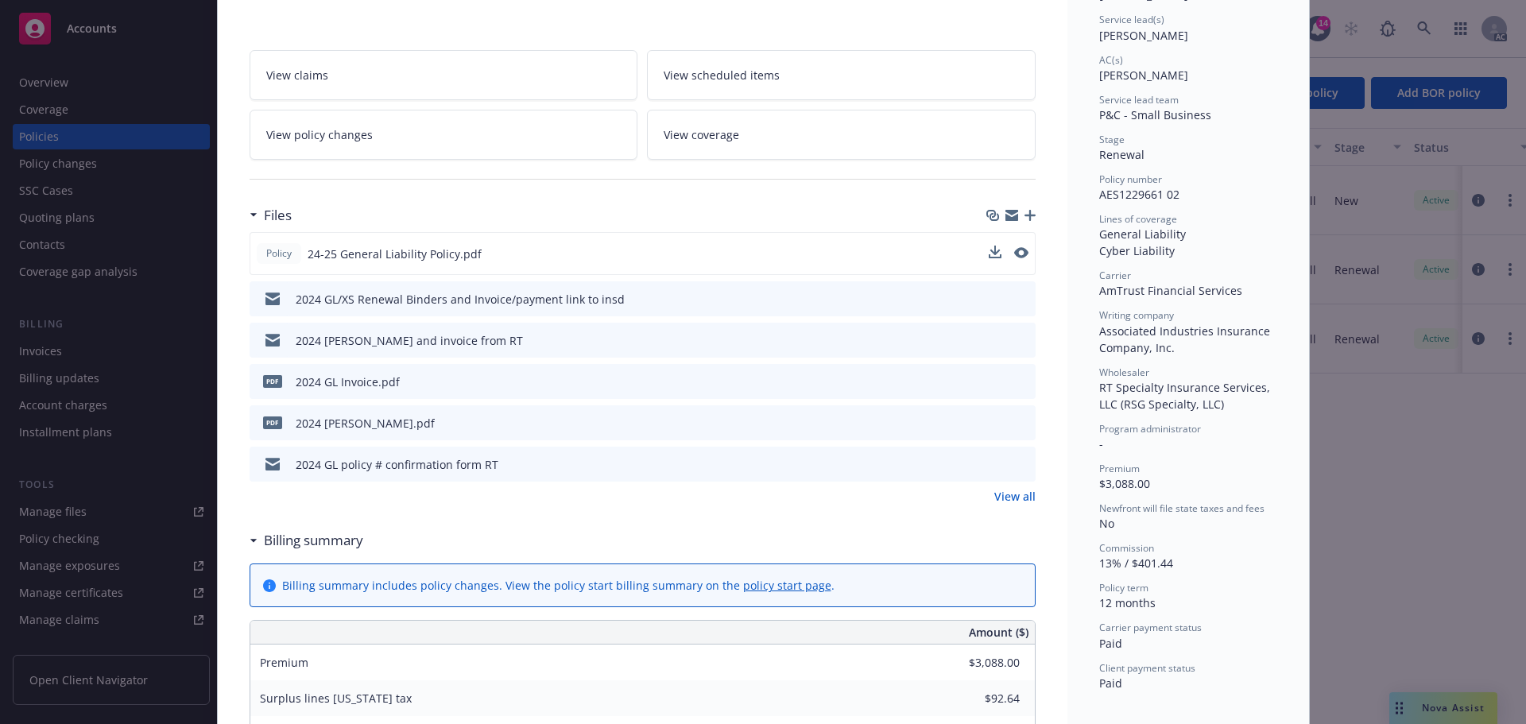
scroll to position [239, 0]
click at [1014, 496] on link "View all" at bounding box center [1015, 495] width 41 height 17
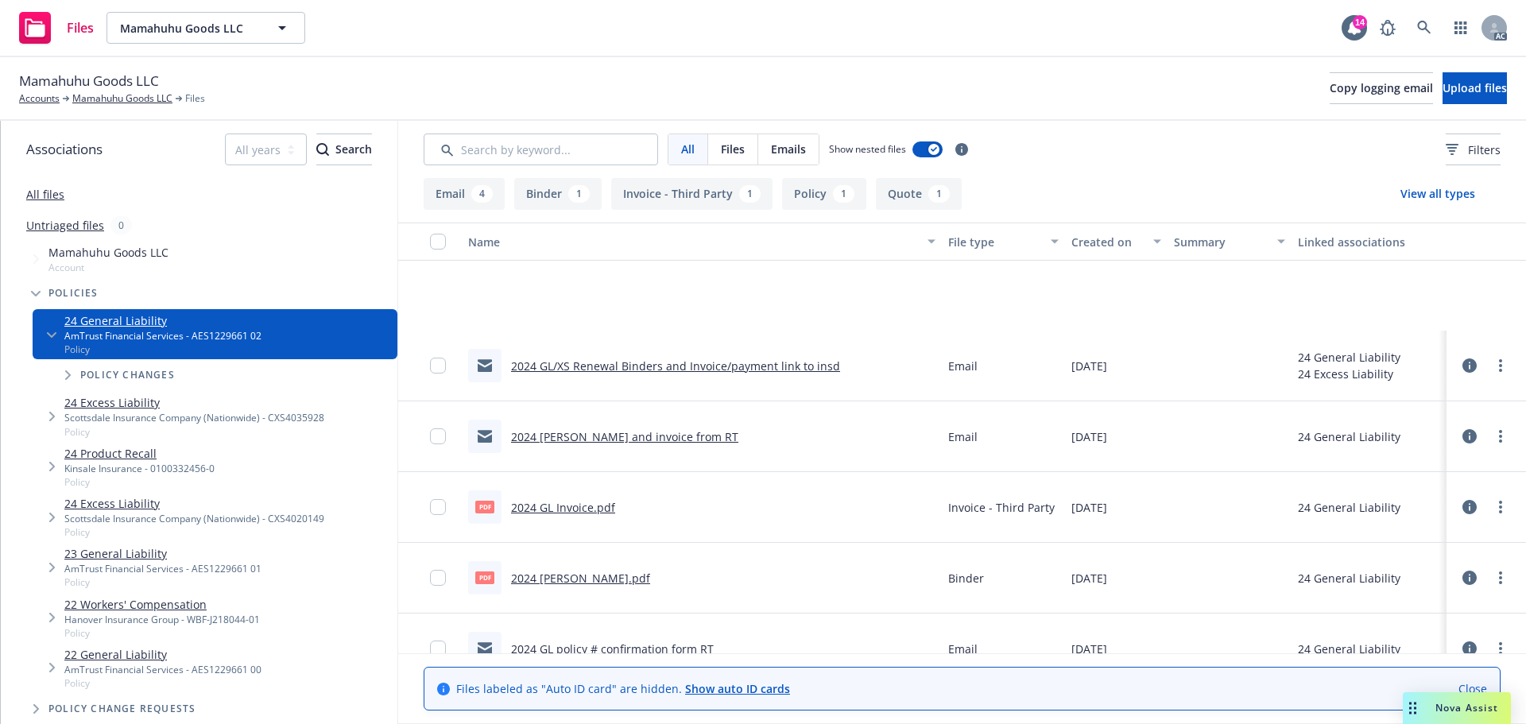
scroll to position [173, 0]
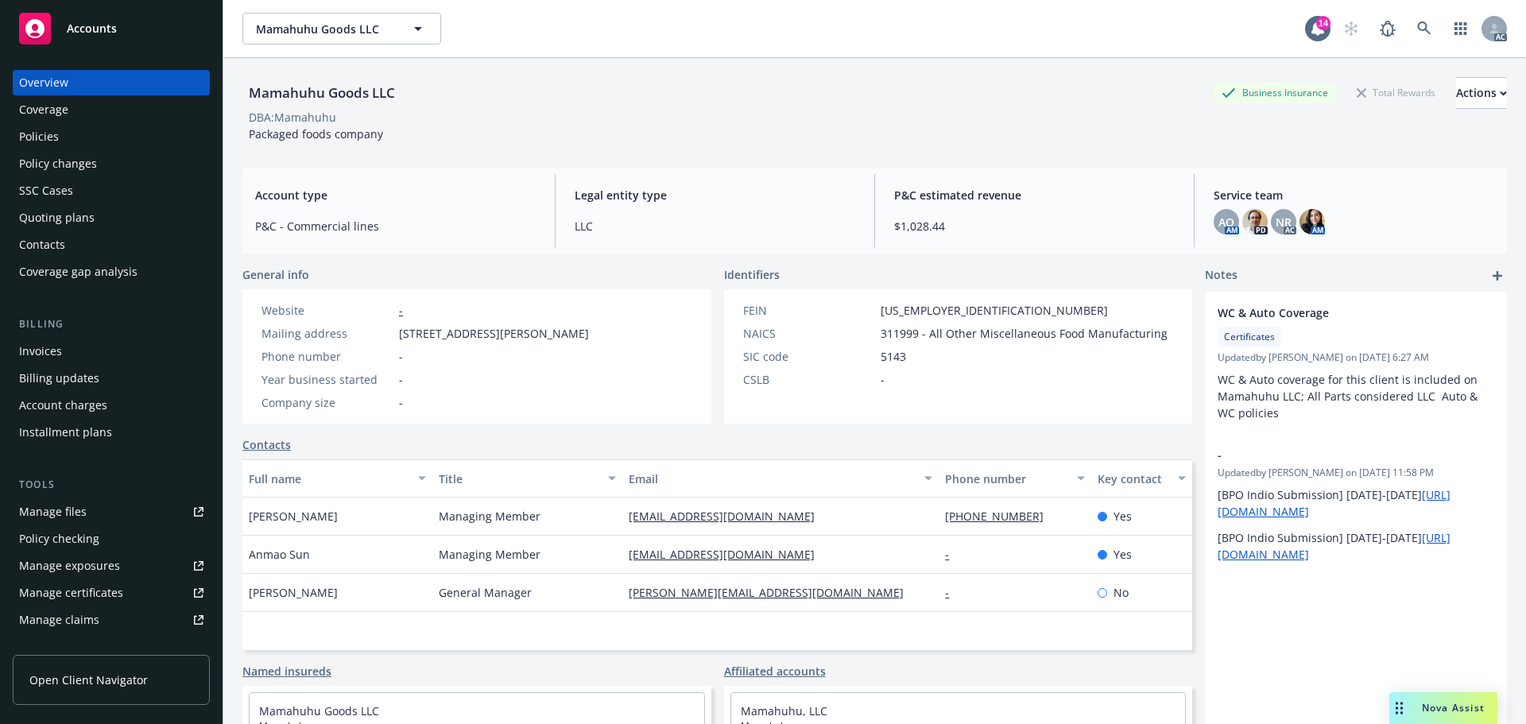
click at [47, 133] on div "Policies" at bounding box center [39, 136] width 40 height 25
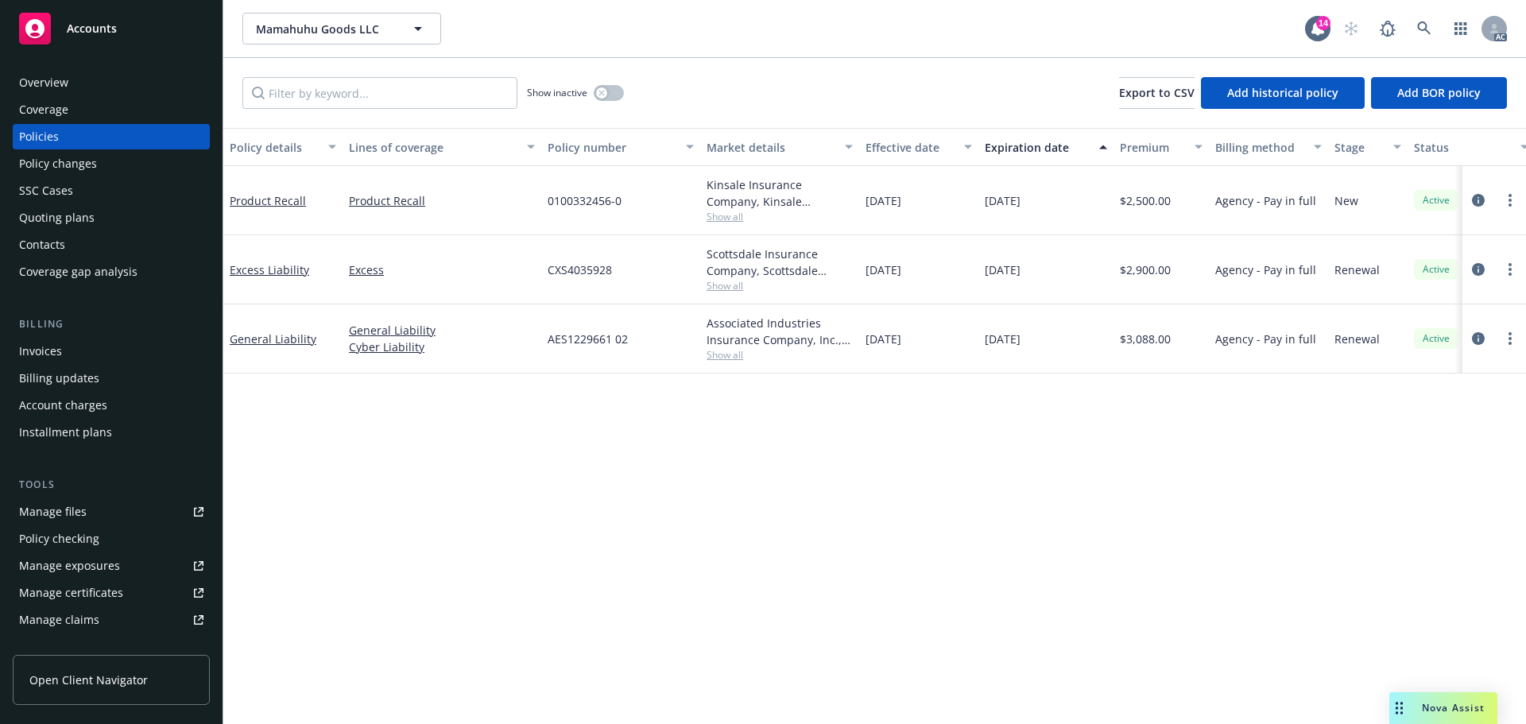
click at [64, 76] on div "Overview" at bounding box center [43, 82] width 49 height 25
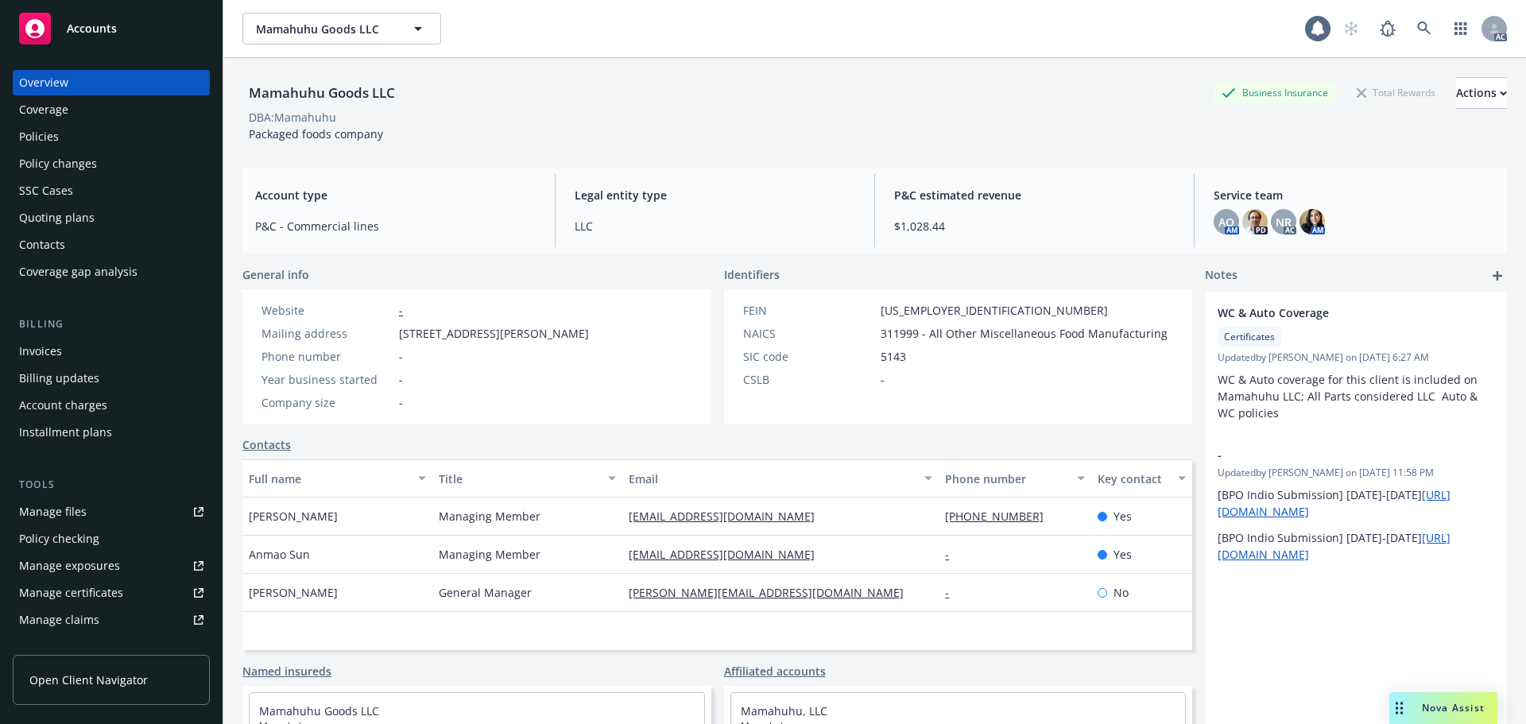
click at [63, 139] on div "Policies" at bounding box center [111, 136] width 184 height 25
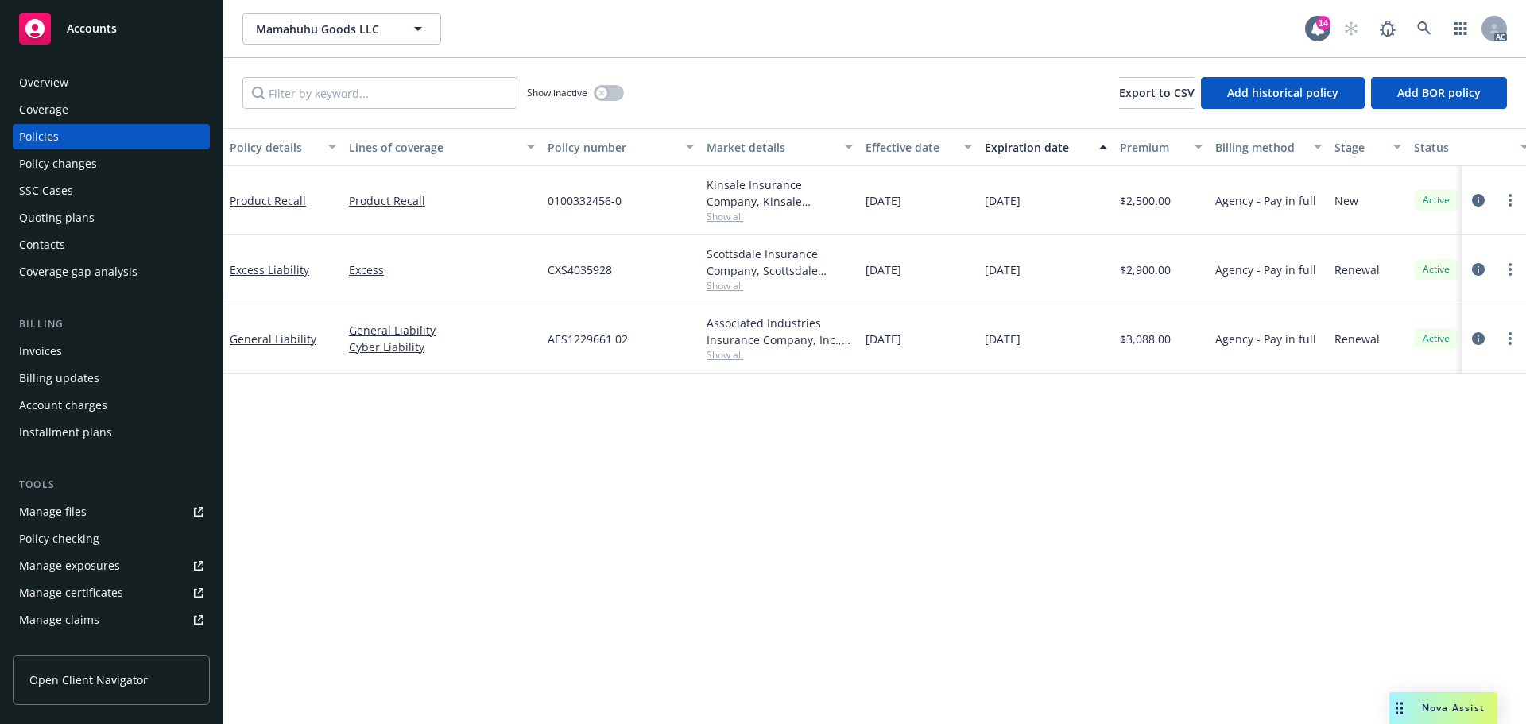
click at [44, 76] on div "Overview" at bounding box center [43, 82] width 49 height 25
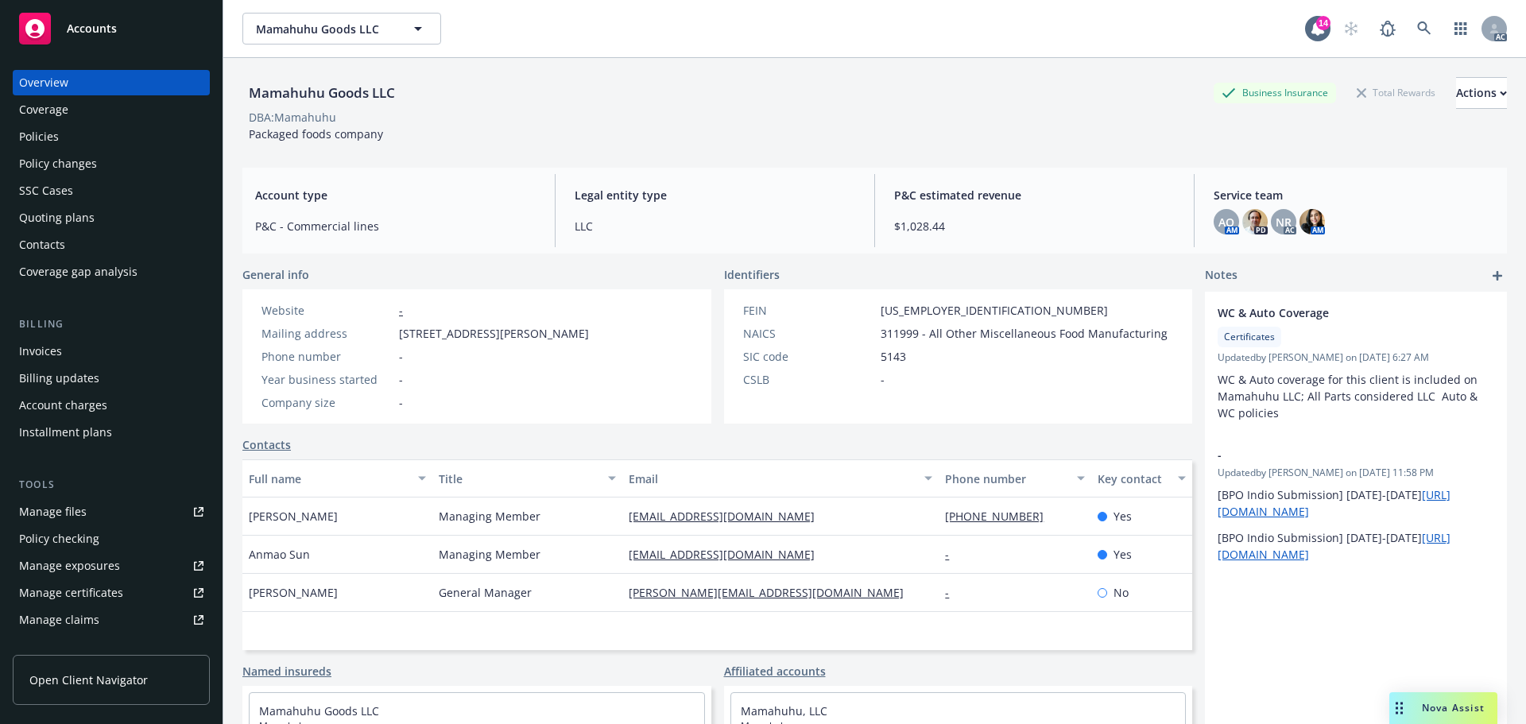
click at [60, 139] on div "Policies" at bounding box center [111, 136] width 184 height 25
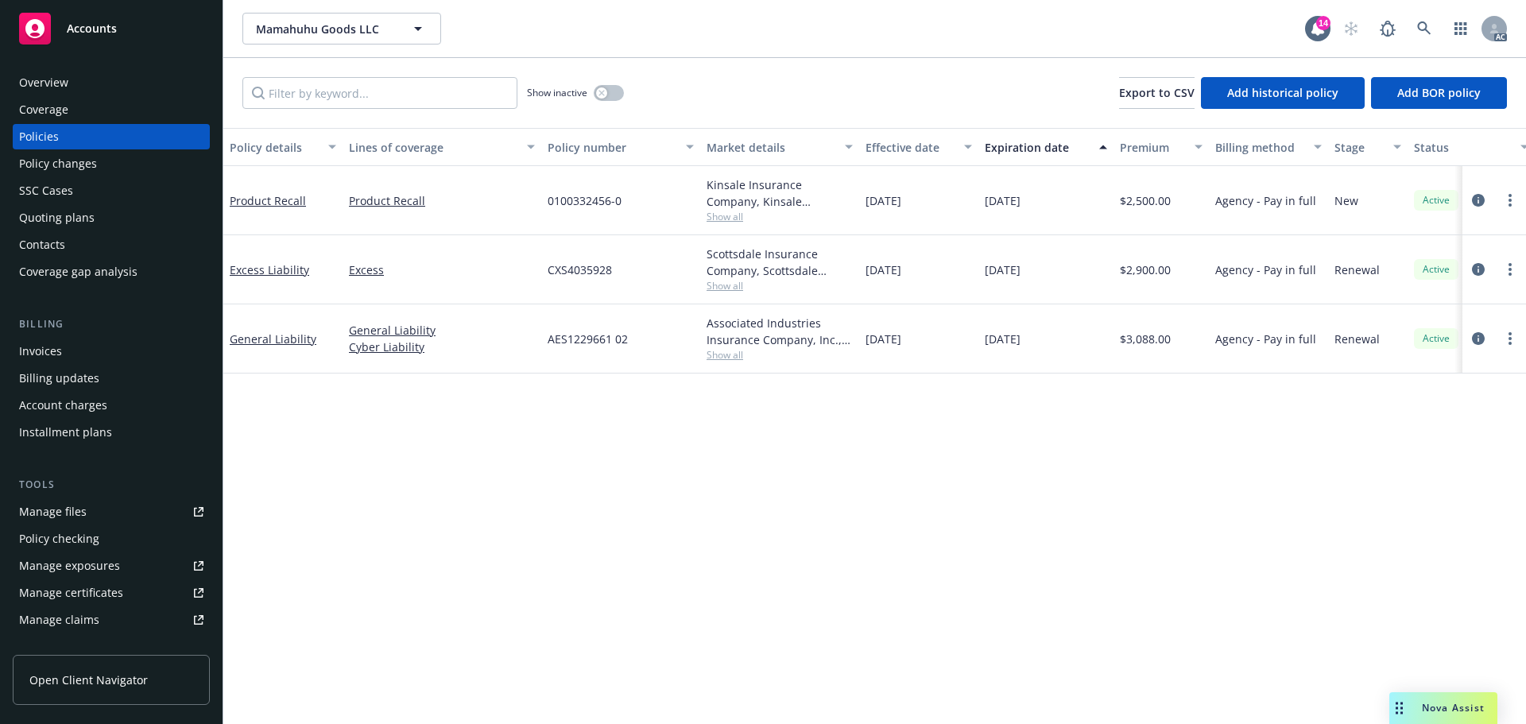
drag, startPoint x: 124, startPoint y: 63, endPoint x: 115, endPoint y: 73, distance: 13.5
click at [124, 63] on div "Overview Coverage Policies Policy changes SSC Cases Quoting plans Contacts Cove…" at bounding box center [111, 387] width 223 height 673
click at [106, 83] on div "Overview" at bounding box center [111, 82] width 184 height 25
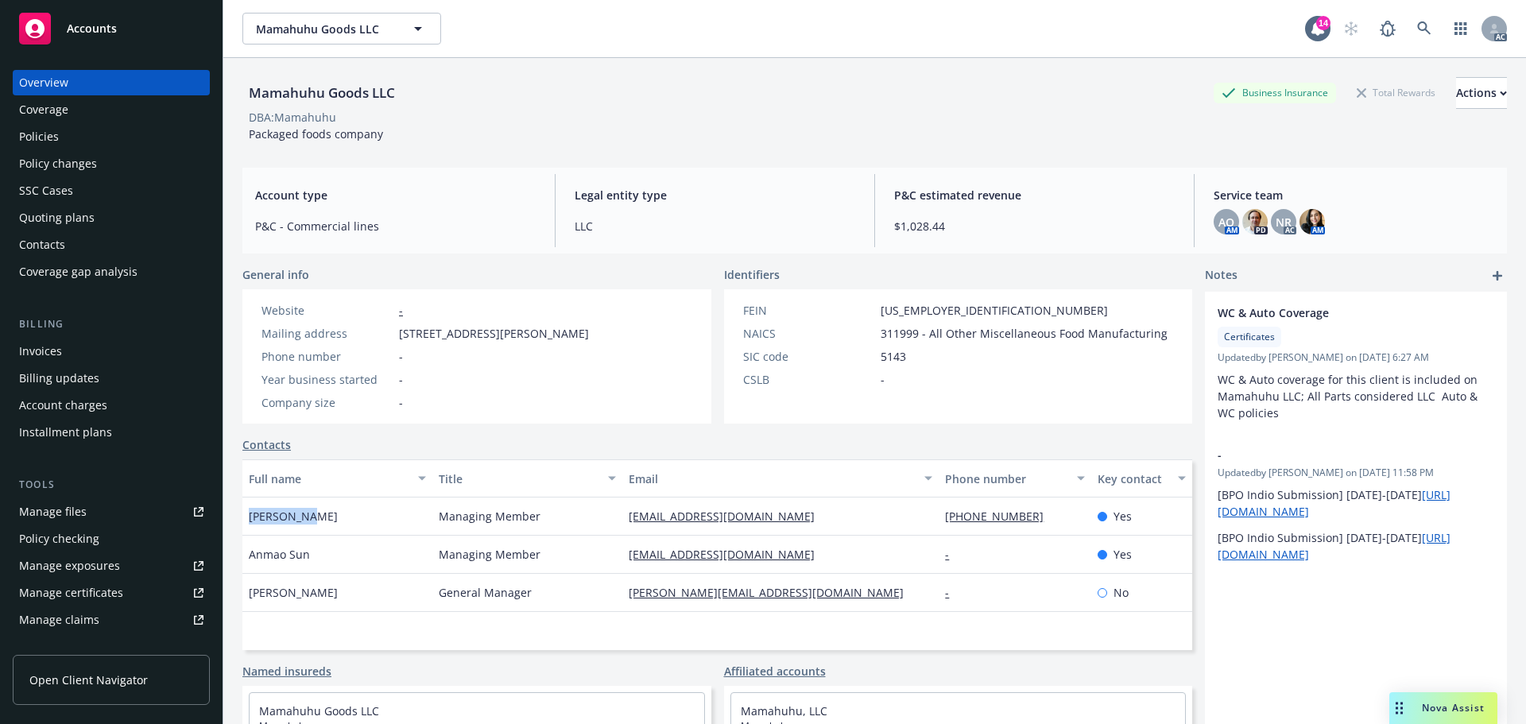
drag, startPoint x: 276, startPoint y: 519, endPoint x: 231, endPoint y: 522, distance: 45.4
click at [231, 522] on div "Mamahuhu Goods LLC Business Insurance Total Rewards Actions DBA: Mamahuhu Packa…" at bounding box center [874, 420] width 1303 height 724
copy span "[PERSON_NAME]"
drag, startPoint x: 504, startPoint y: 522, endPoint x: 421, endPoint y: 522, distance: 82.7
click at [421, 522] on div "[PERSON_NAME] Managing Member [EMAIL_ADDRESS][DOMAIN_NAME] [PHONE_NUMBER] Yes" at bounding box center [717, 517] width 950 height 38
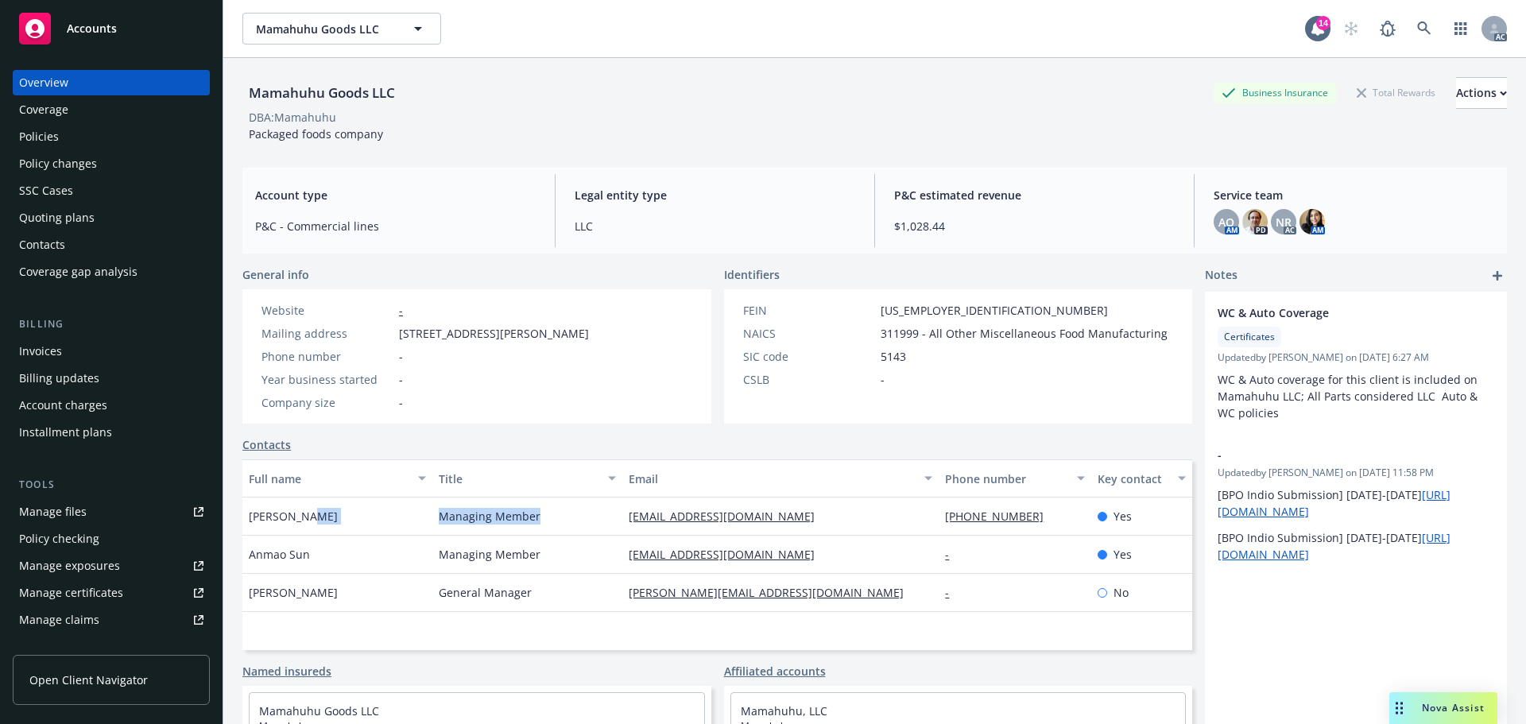
copy div "Managing Member"
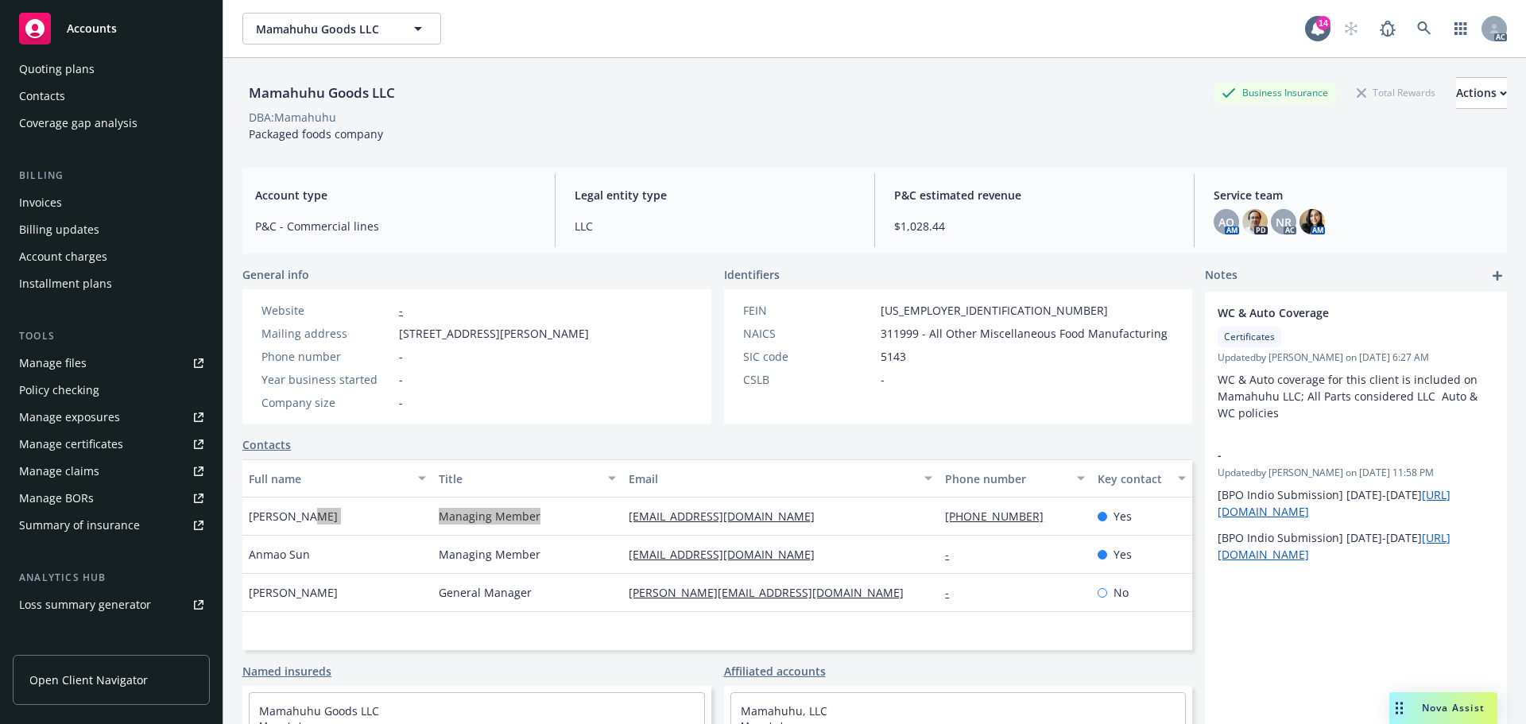
scroll to position [312, 0]
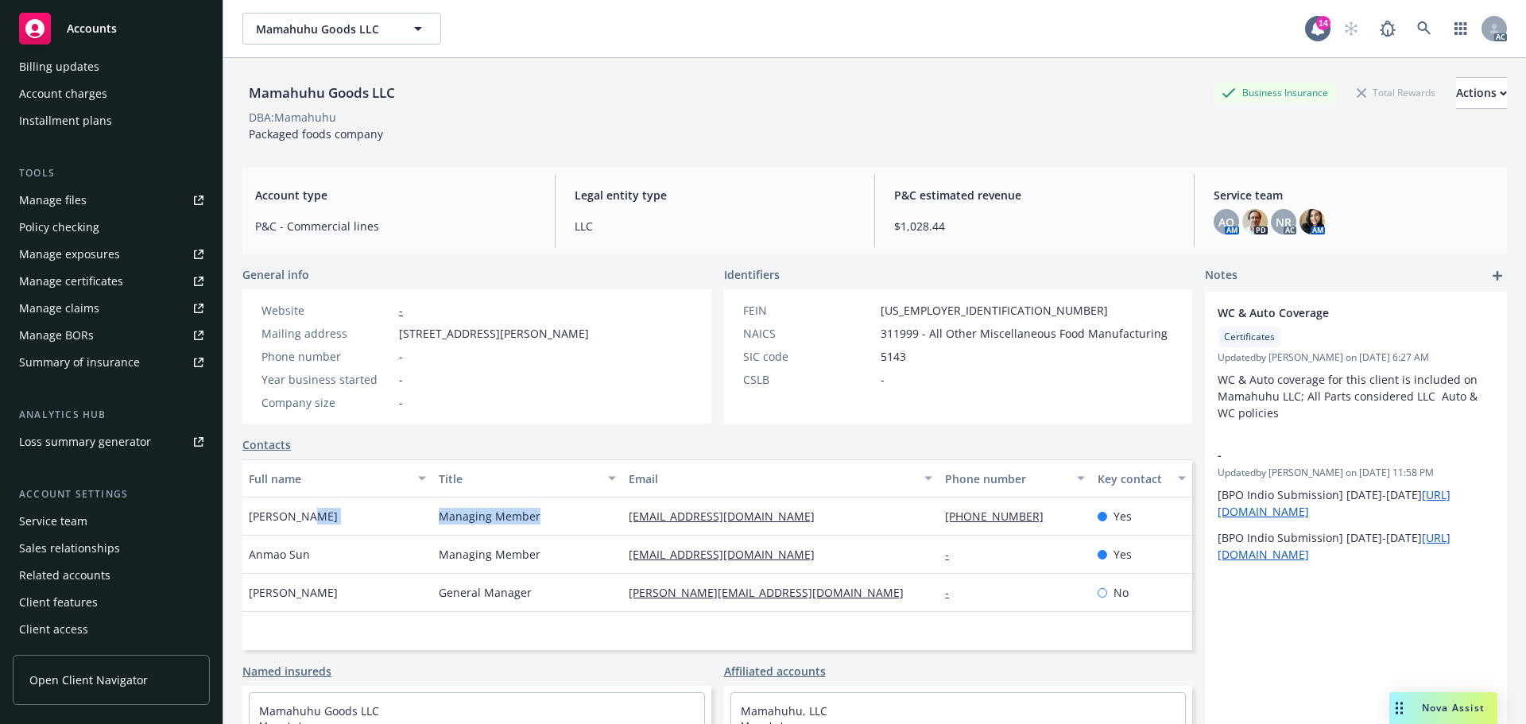
click at [45, 509] on div "Service team" at bounding box center [53, 521] width 68 height 25
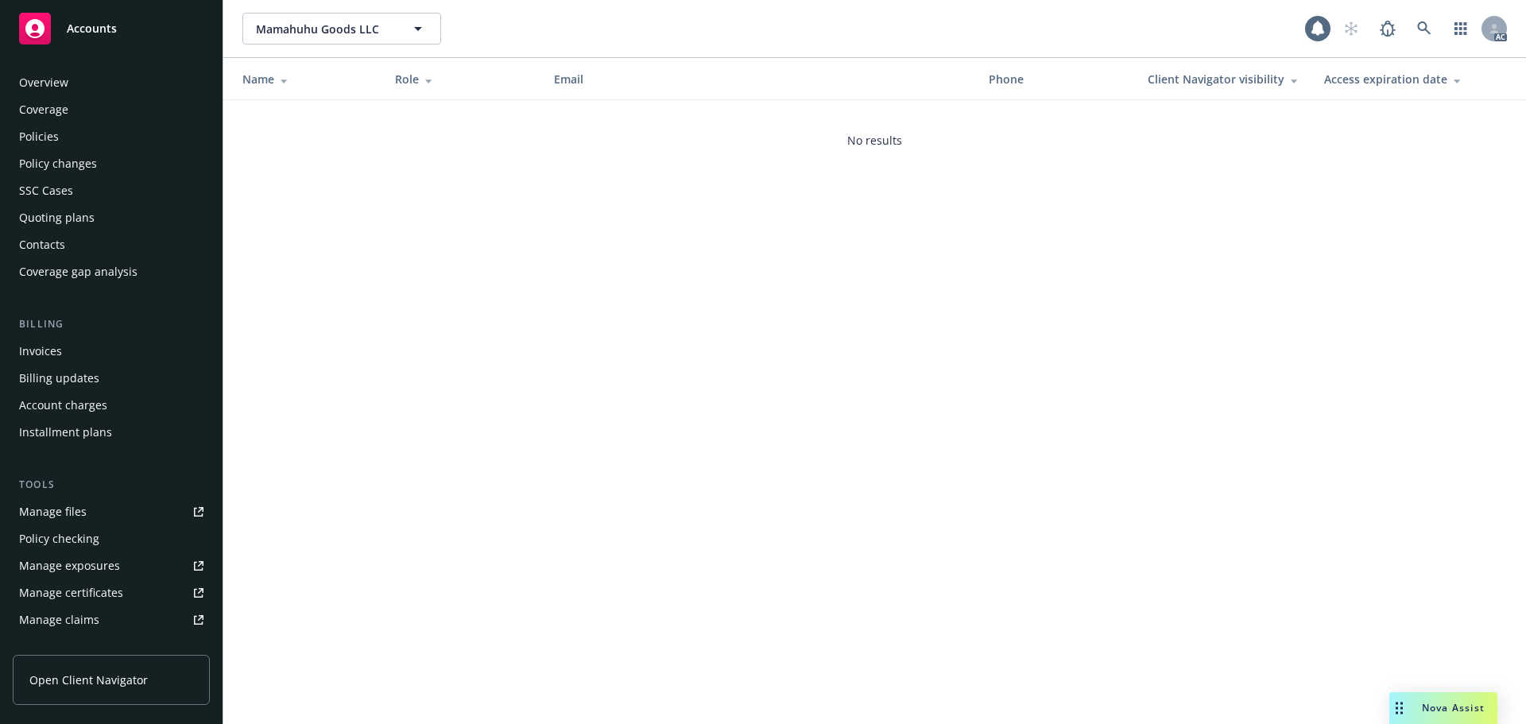
scroll to position [312, 0]
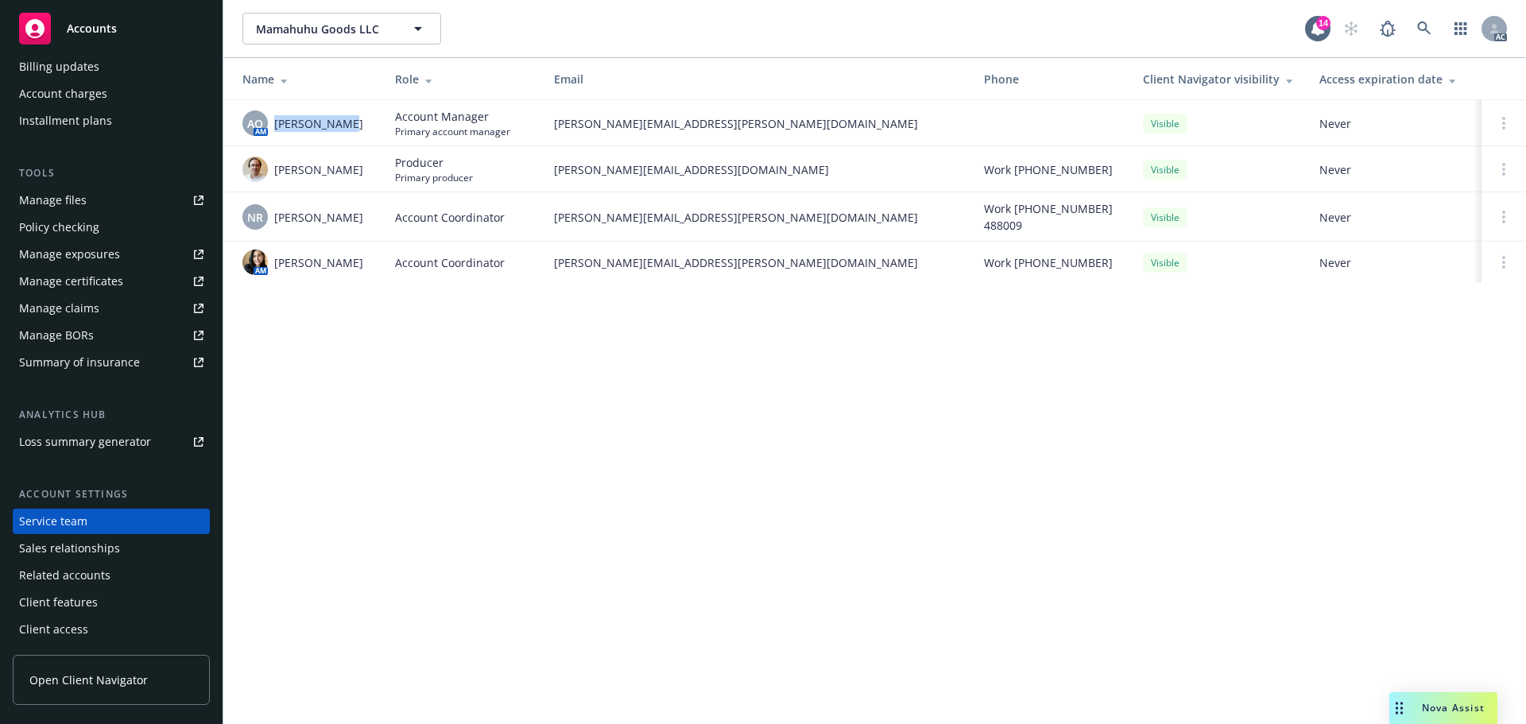
drag, startPoint x: 355, startPoint y: 133, endPoint x: 276, endPoint y: 133, distance: 79.5
click at [276, 133] on div "AO AM [PERSON_NAME]" at bounding box center [305, 123] width 127 height 25
copy span "[PERSON_NAME]"
drag, startPoint x: 742, startPoint y: 125, endPoint x: 553, endPoint y: 121, distance: 188.5
click at [553, 121] on td "[PERSON_NAME][EMAIL_ADDRESS][PERSON_NAME][DOMAIN_NAME]" at bounding box center [756, 123] width 430 height 46
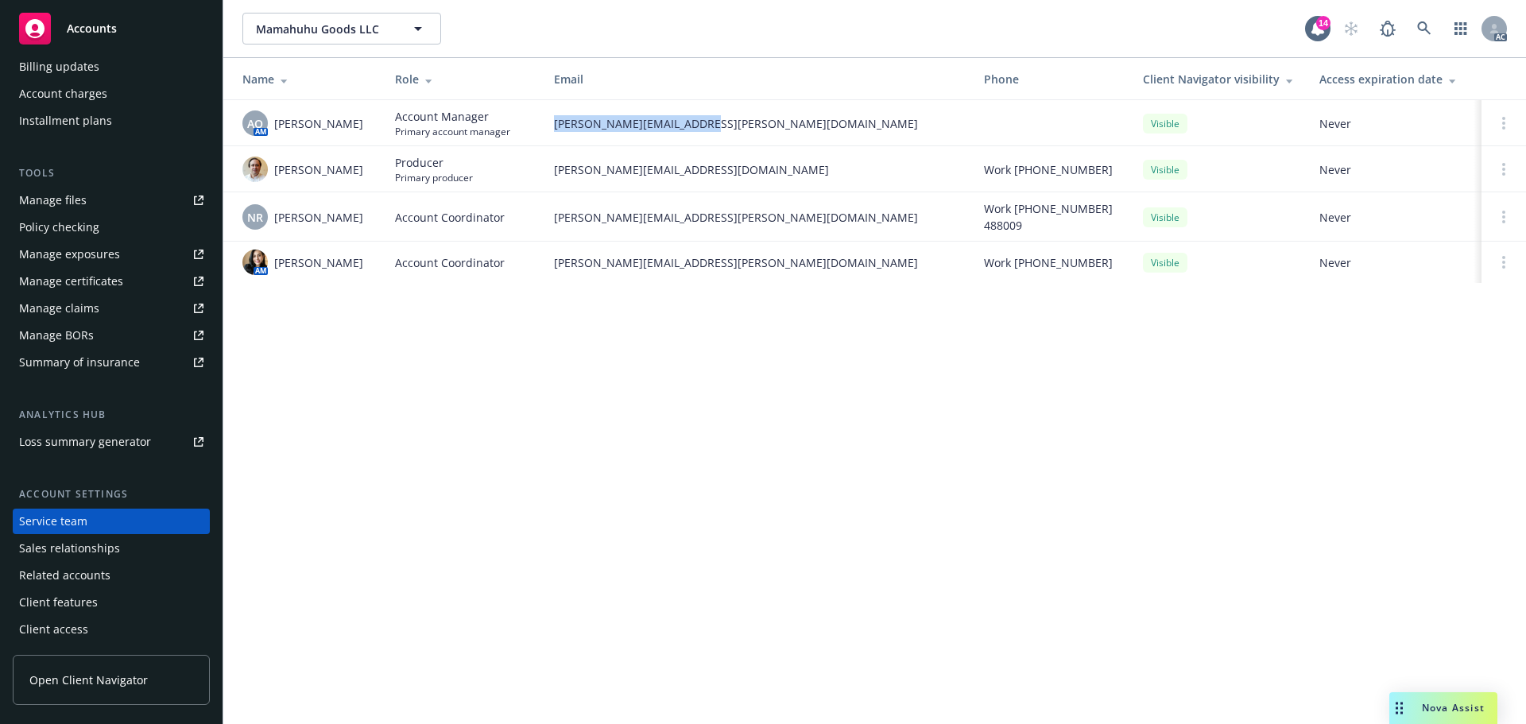
copy span "[PERSON_NAME][EMAIL_ADDRESS][PERSON_NAME][DOMAIN_NAME]"
